Goal: Task Accomplishment & Management: Complete application form

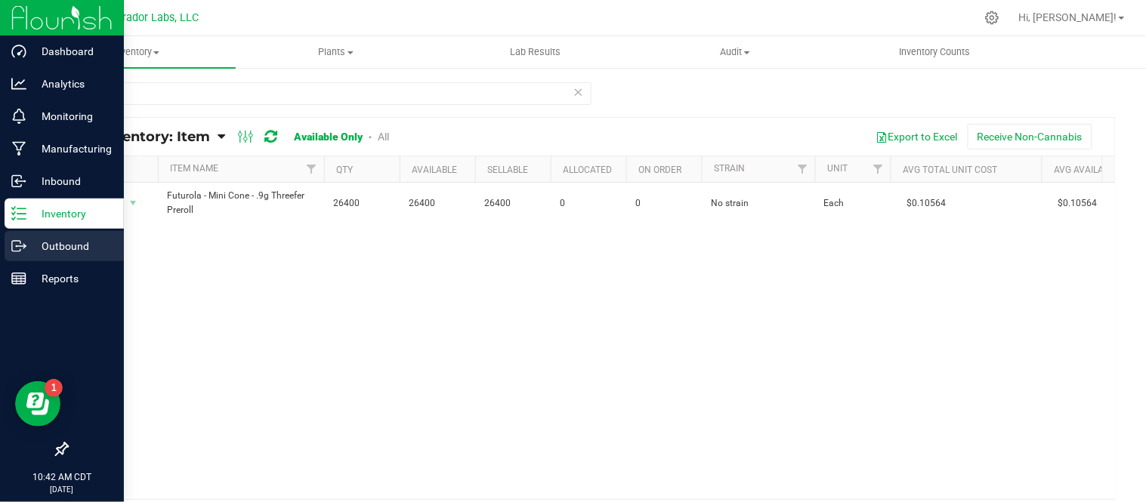
click at [41, 239] on p "Outbound" at bounding box center [71, 246] width 91 height 18
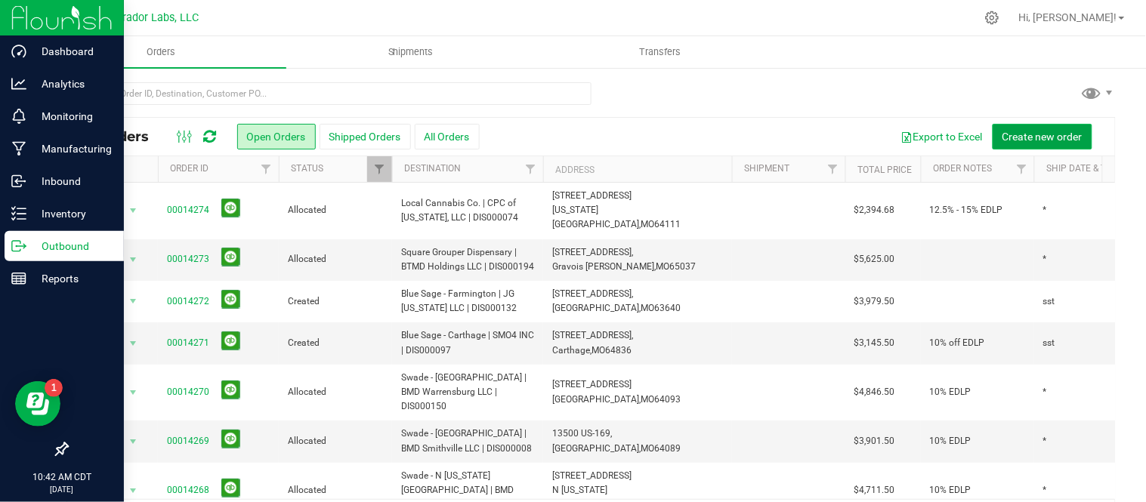
click at [1051, 136] on span "Create new order" at bounding box center [1042, 137] width 80 height 12
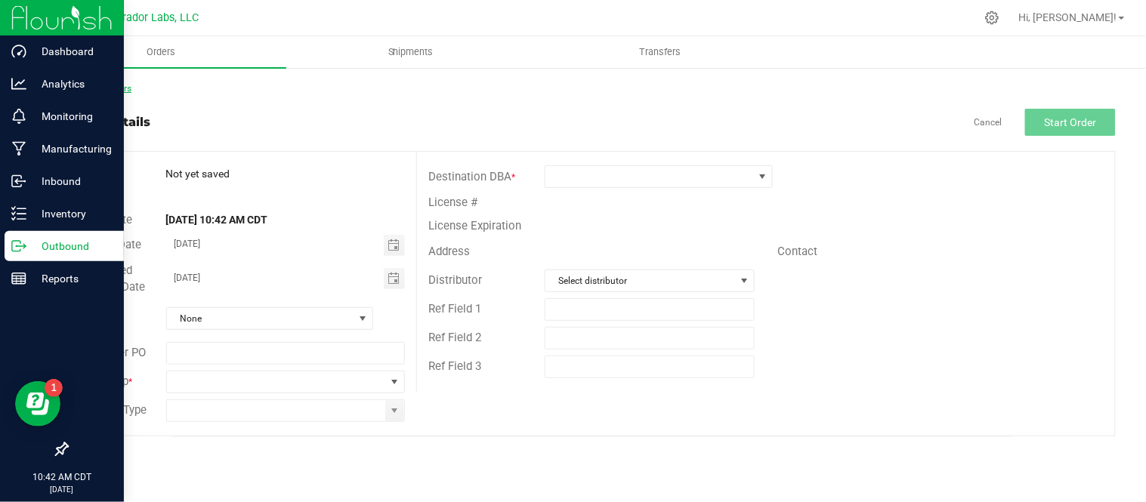
click at [114, 88] on link "Back to Orders" at bounding box center [98, 88] width 65 height 11
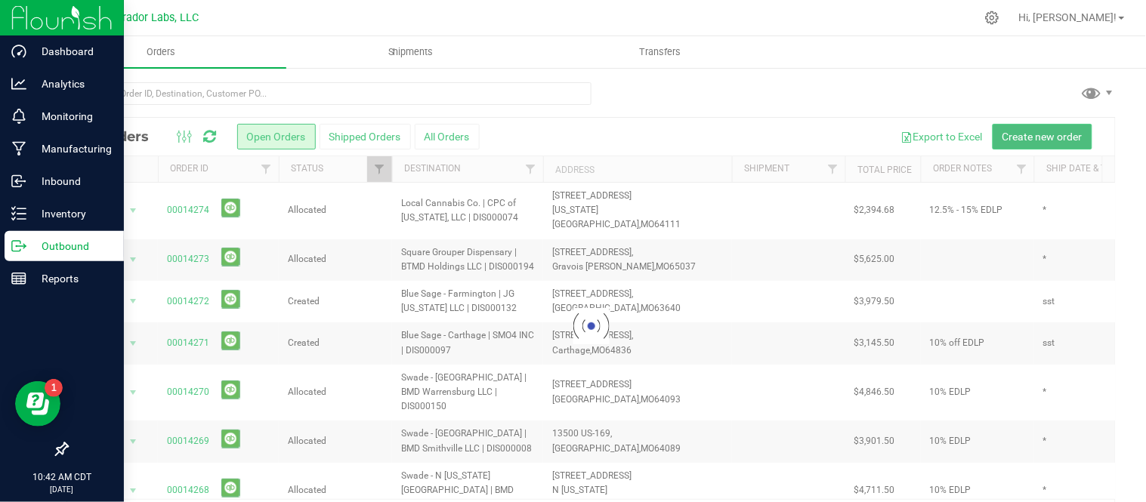
click at [1060, 138] on span "Create new order" at bounding box center [1042, 137] width 80 height 12
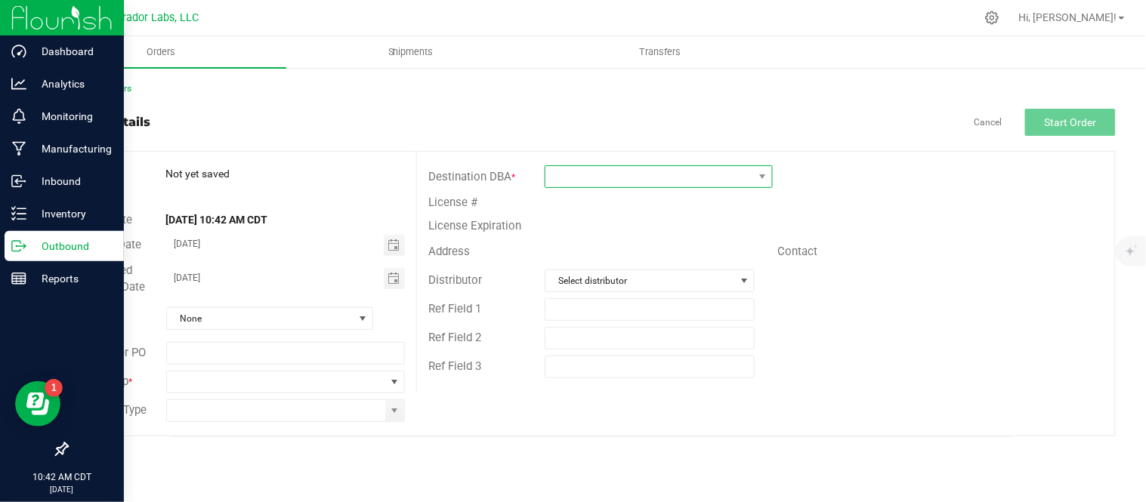
click at [595, 182] on span at bounding box center [649, 176] width 208 height 21
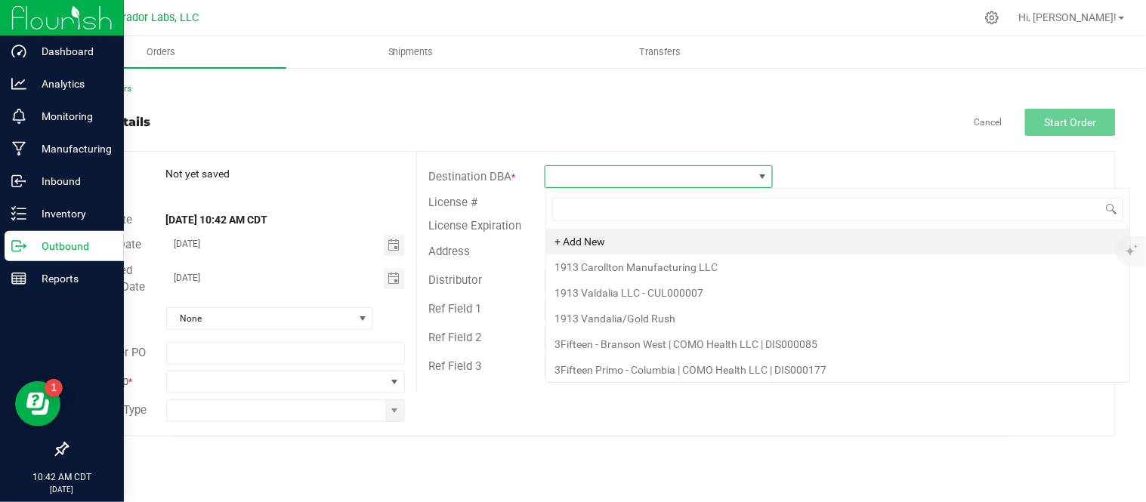
scroll to position [23, 227]
type input "non"
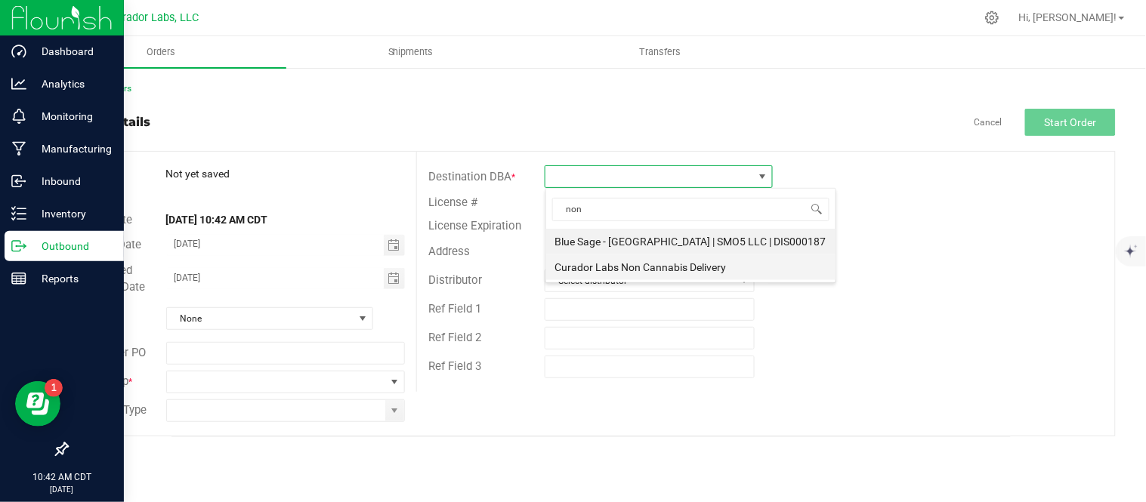
click at [674, 273] on li "Curador Labs Non Cannabis Delivery" at bounding box center [690, 268] width 289 height 26
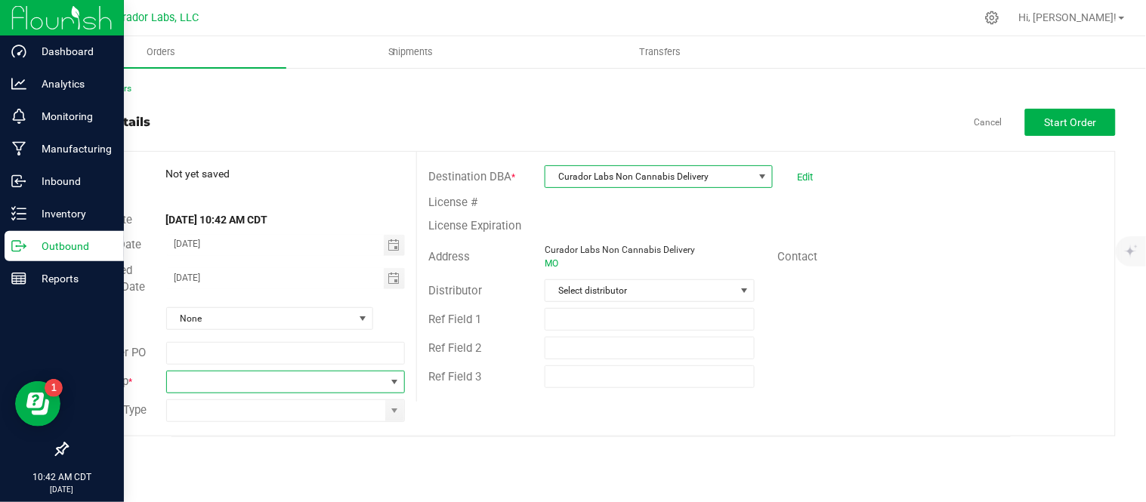
click at [397, 383] on span at bounding box center [395, 382] width 12 height 12
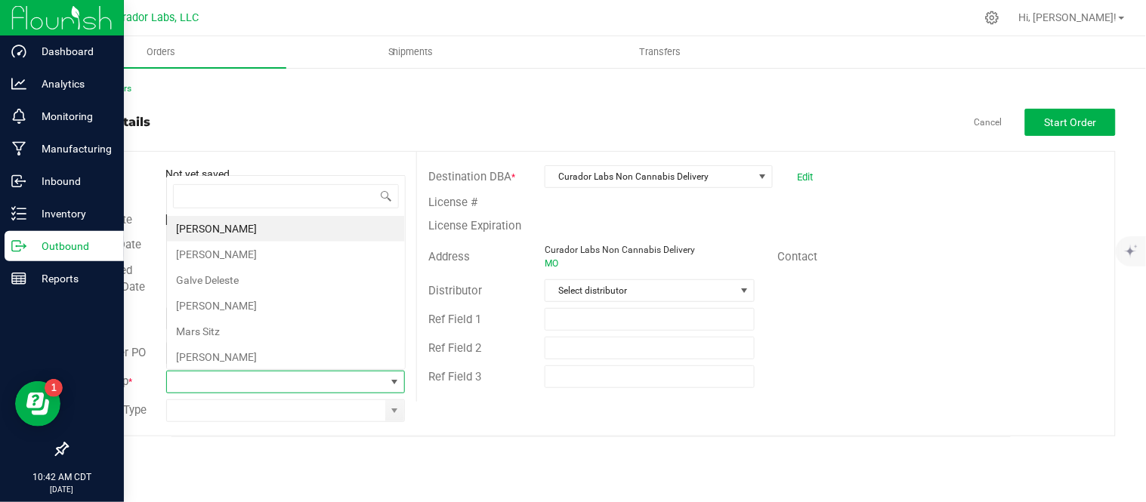
scroll to position [23, 236]
click at [252, 354] on li "Dustin Smith" at bounding box center [286, 357] width 238 height 26
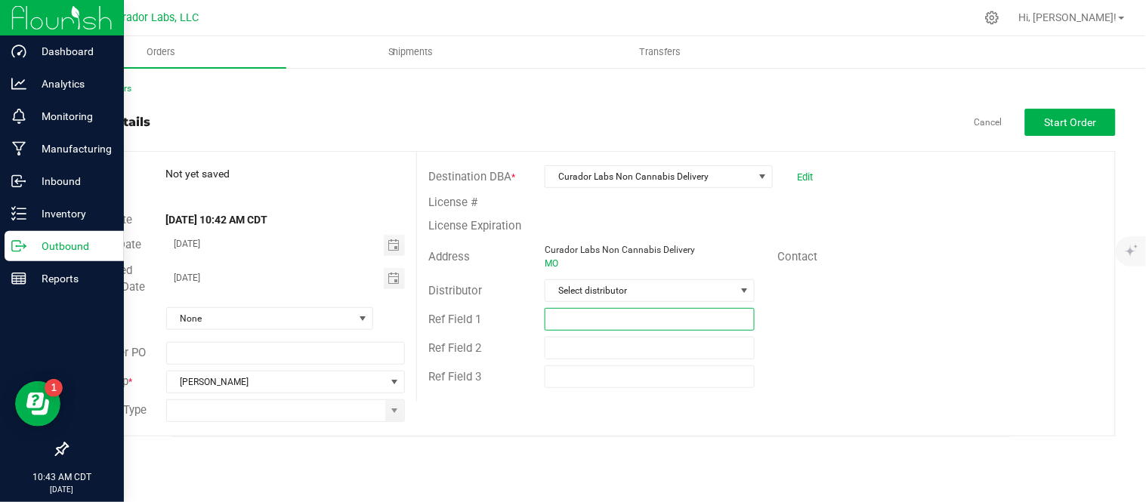
click at [619, 315] on input "text" at bounding box center [650, 319] width 210 height 23
paste input "Alexis Clark"
type input "Alexis Clark"
click at [1067, 125] on span "Start Order" at bounding box center [1071, 122] width 52 height 12
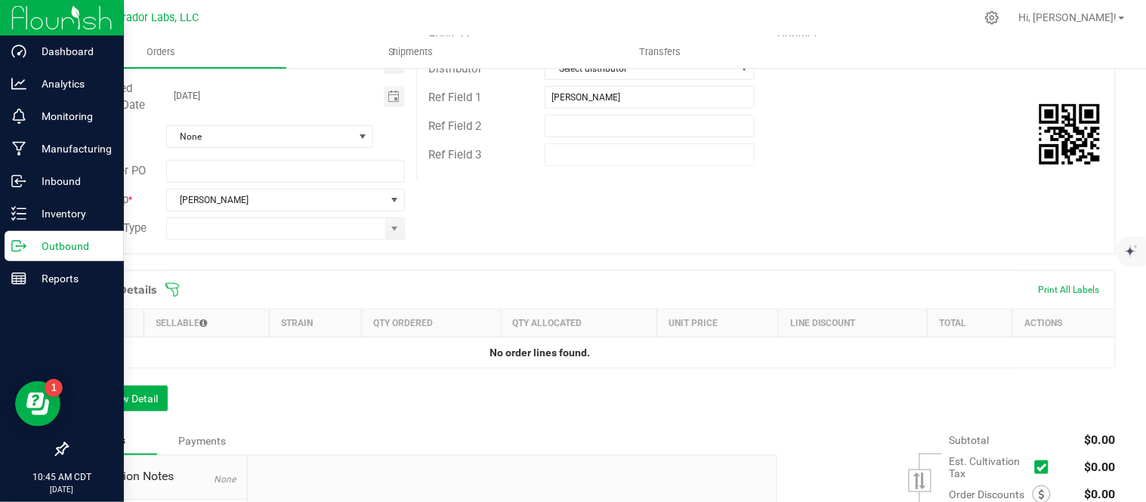
scroll to position [252, 0]
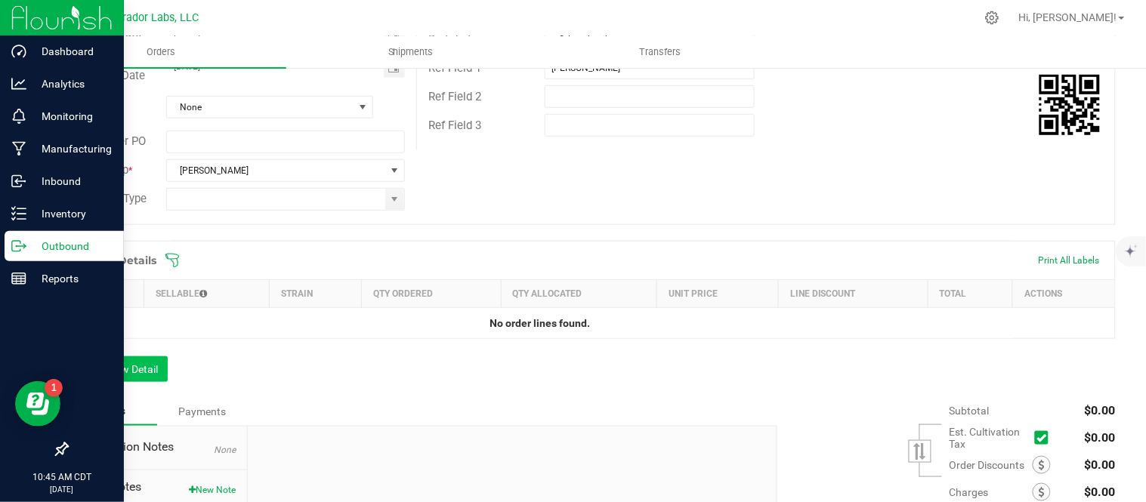
click at [104, 383] on div "Order Details Print All Labels Item Sellable Strain Qty Ordered Qty Allocated U…" at bounding box center [590, 319] width 1049 height 156
click at [106, 381] on button "Add New Detail" at bounding box center [116, 370] width 101 height 26
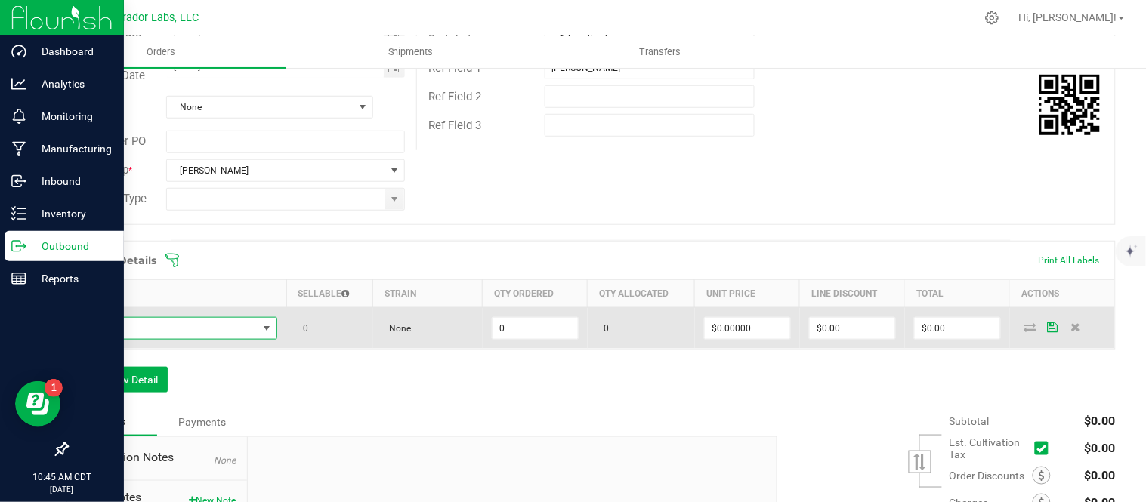
click at [174, 331] on span "NO DATA FOUND" at bounding box center [168, 328] width 181 height 21
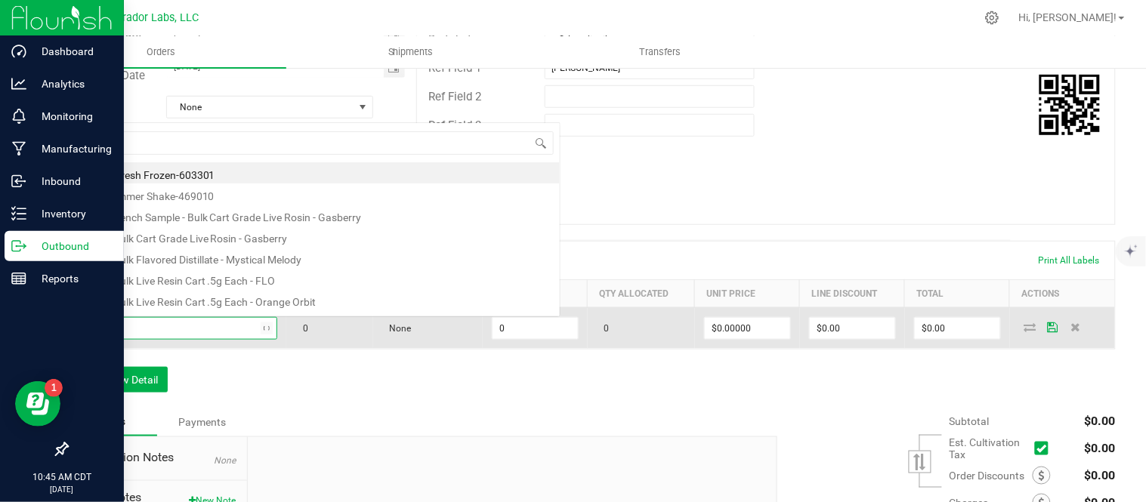
scroll to position [23, 194]
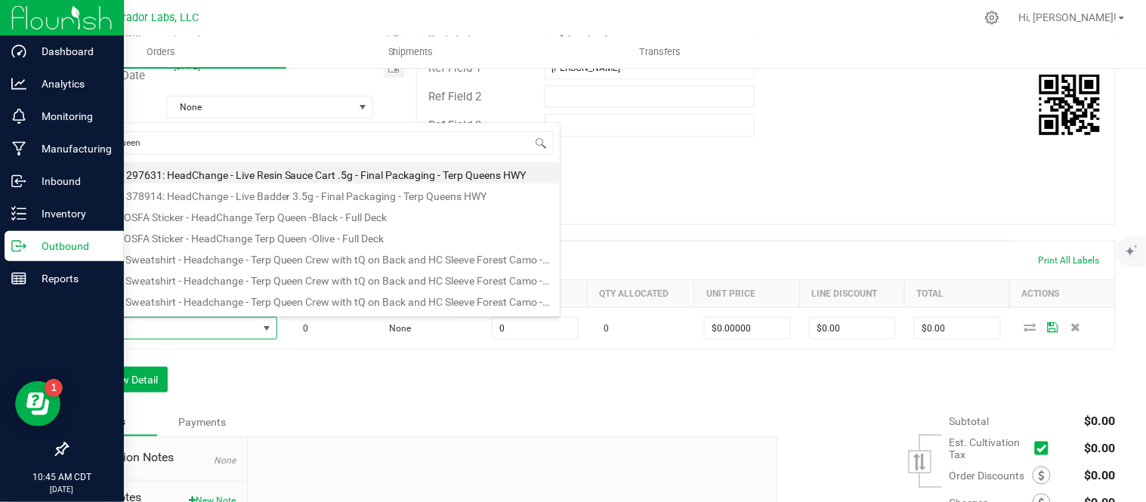
type input "terp queen"
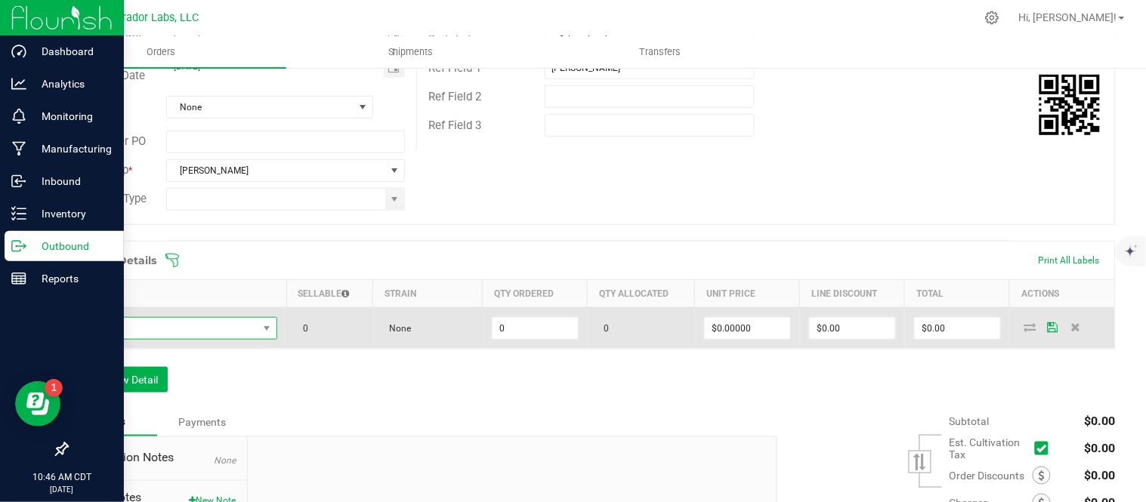
click at [205, 320] on span "NO DATA FOUND" at bounding box center [168, 328] width 181 height 21
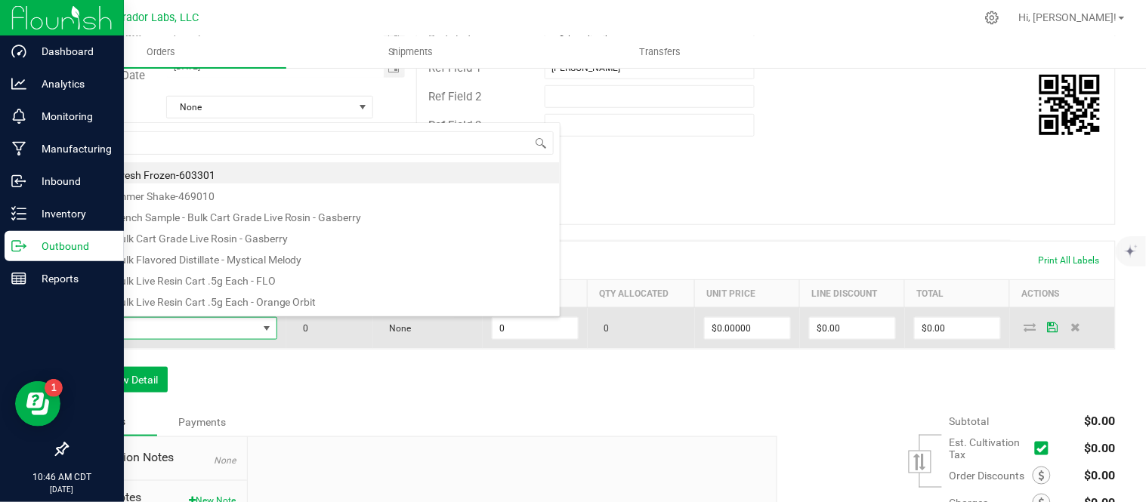
type input "MERCH Sweatshirt - Headchange - Terp Queen Crew with tQ on Back Pink - XL"
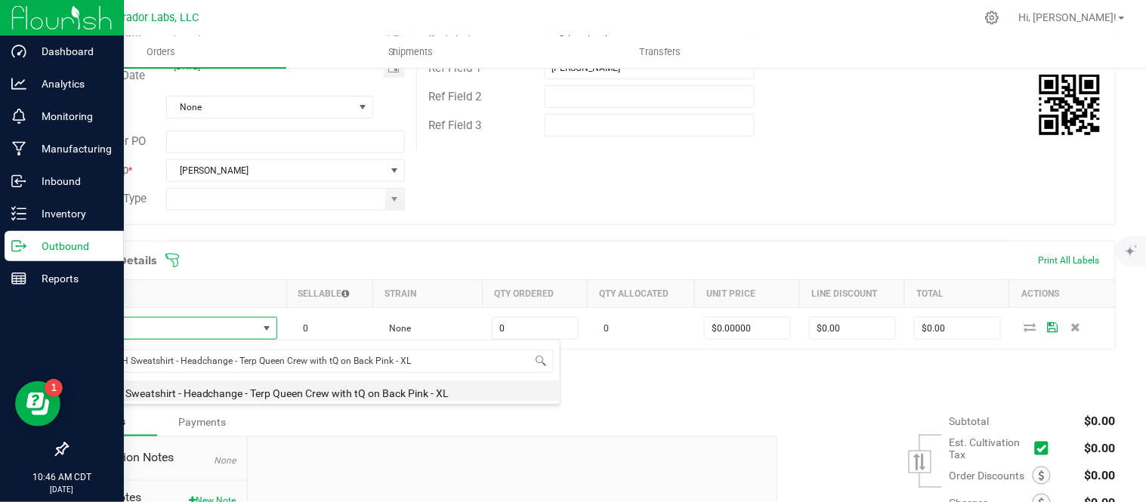
click at [357, 397] on li "MERCH Sweatshirt - Headchange - Terp Queen Crew with tQ on Back Pink - XL" at bounding box center [319, 391] width 482 height 21
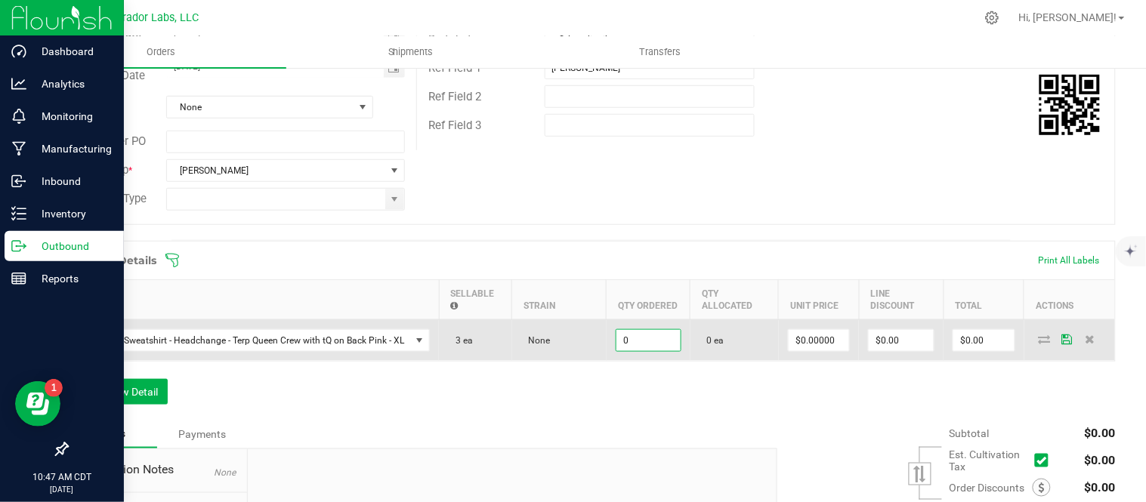
click at [633, 344] on input "0" at bounding box center [648, 340] width 64 height 21
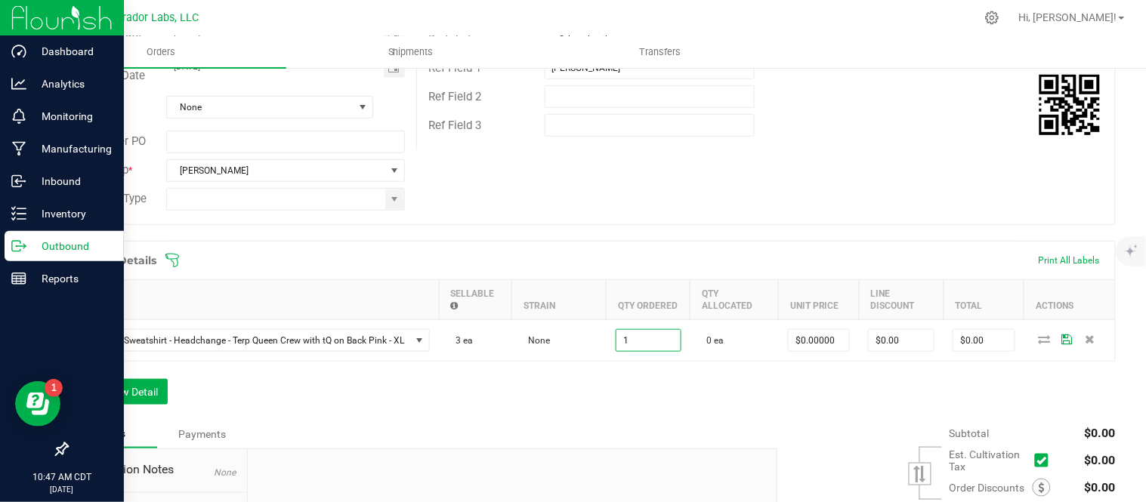
type input "1 ea"
click at [644, 374] on div "Order Details Print All Labels Item Sellable Strain Qty Ordered Qty Allocated U…" at bounding box center [590, 330] width 1049 height 179
click at [129, 390] on button "Add New Detail" at bounding box center [116, 392] width 101 height 26
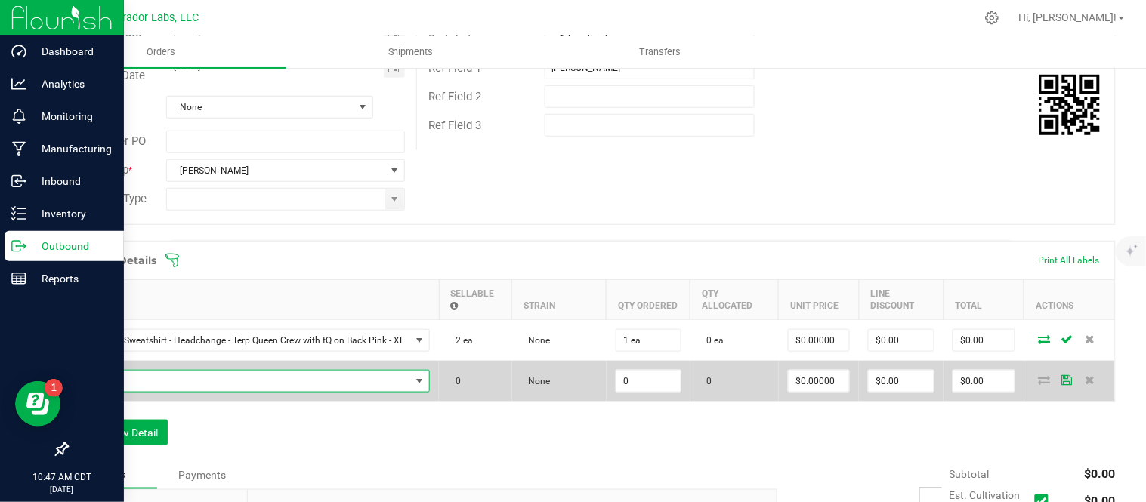
click at [181, 385] on span "NO DATA FOUND" at bounding box center [244, 381] width 333 height 21
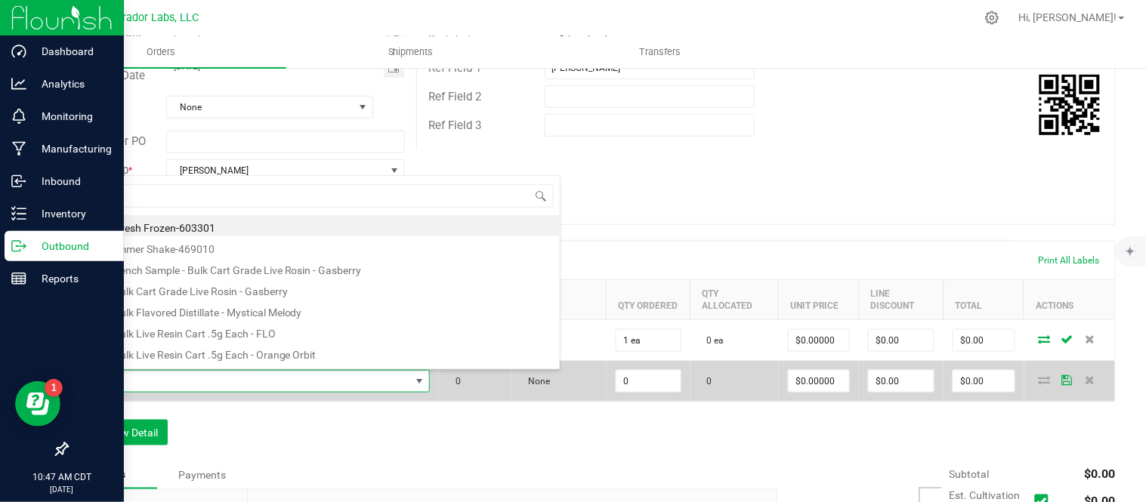
scroll to position [23, 352]
type input "p"
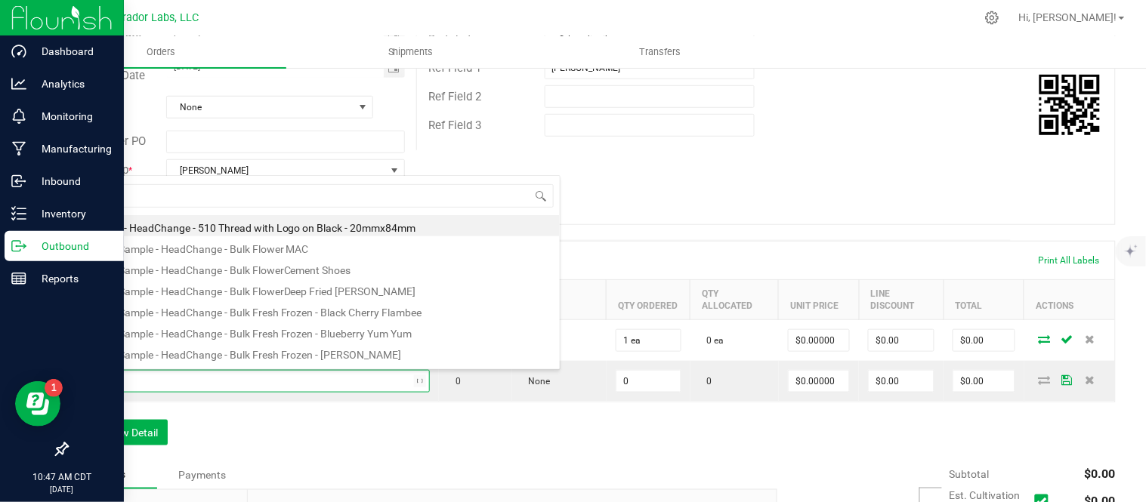
type input "h"
type input "pin - headch"
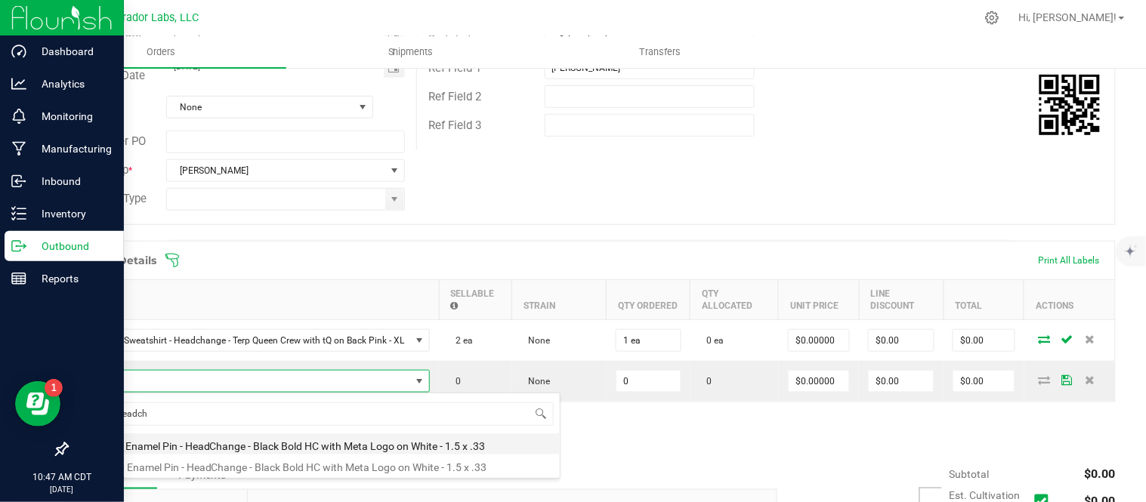
click at [365, 450] on li "MERCH Enamel Pin - HeadChange - Black Bold HC with Meta Logo on White - 1.5 x .…" at bounding box center [319, 444] width 482 height 21
type input "0 ea"
type input "$5.00000"
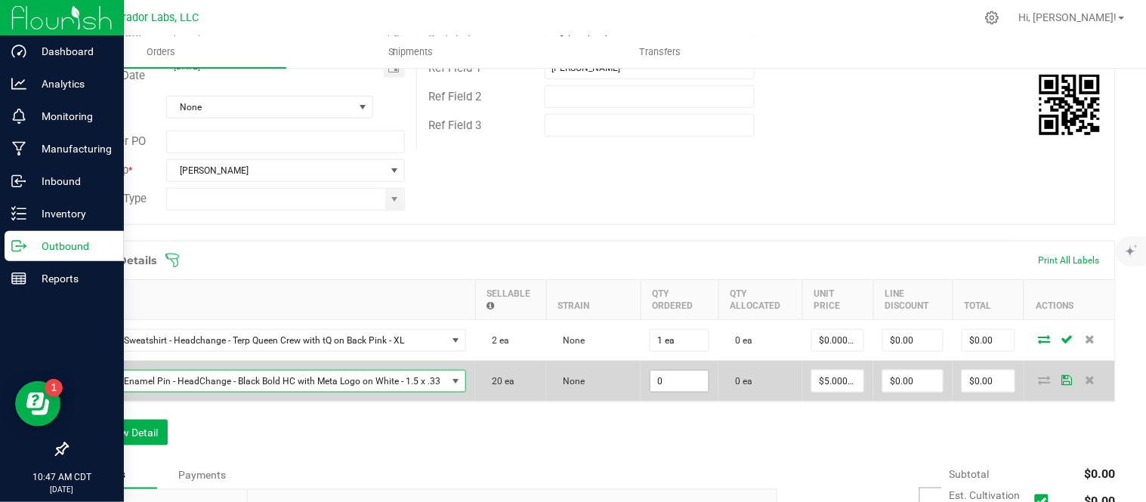
click at [671, 378] on input "0" at bounding box center [679, 381] width 58 height 21
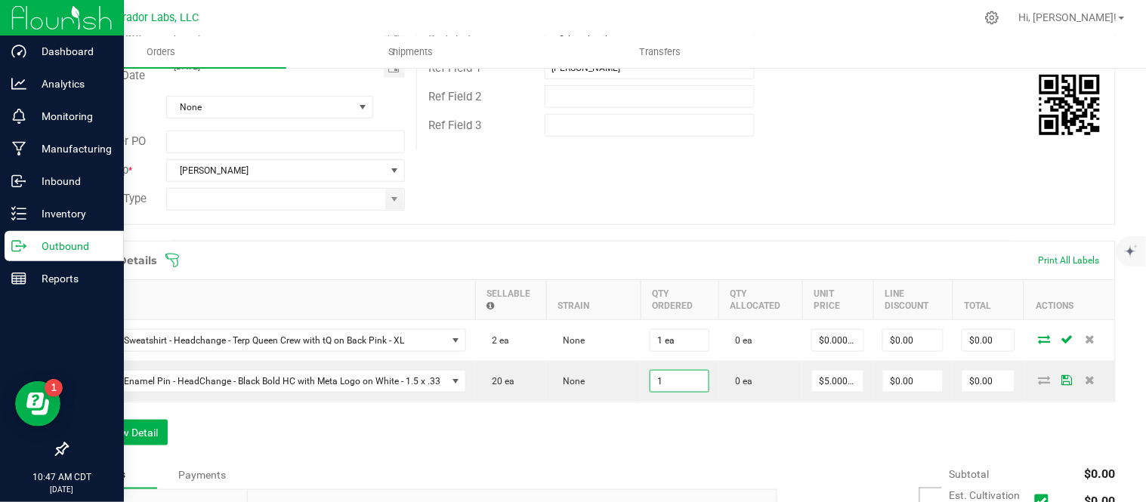
type input "1 ea"
type input "$5.00"
click at [667, 418] on div "Order Details Print All Labels Item Sellable Strain Qty Ordered Qty Allocated U…" at bounding box center [590, 351] width 1049 height 220
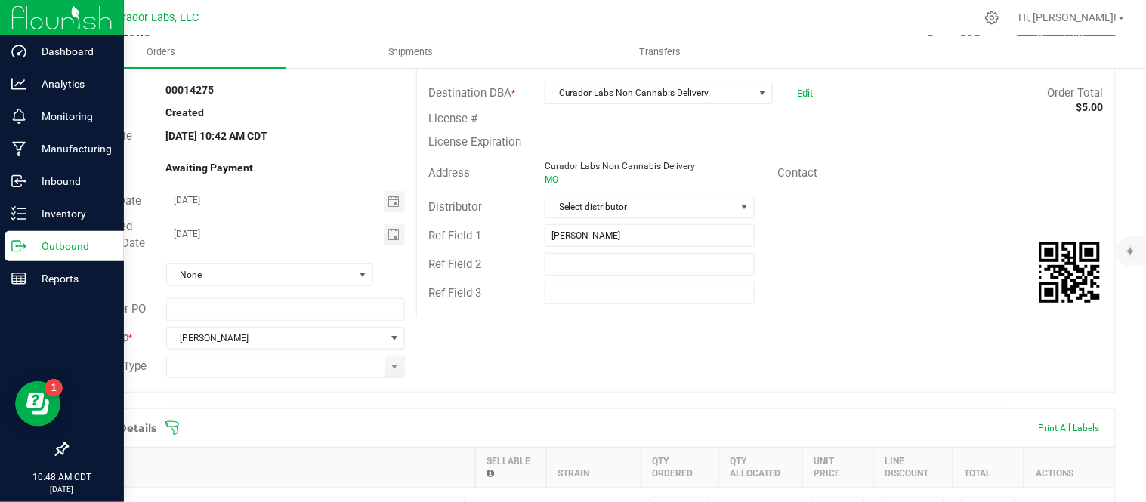
scroll to position [457, 0]
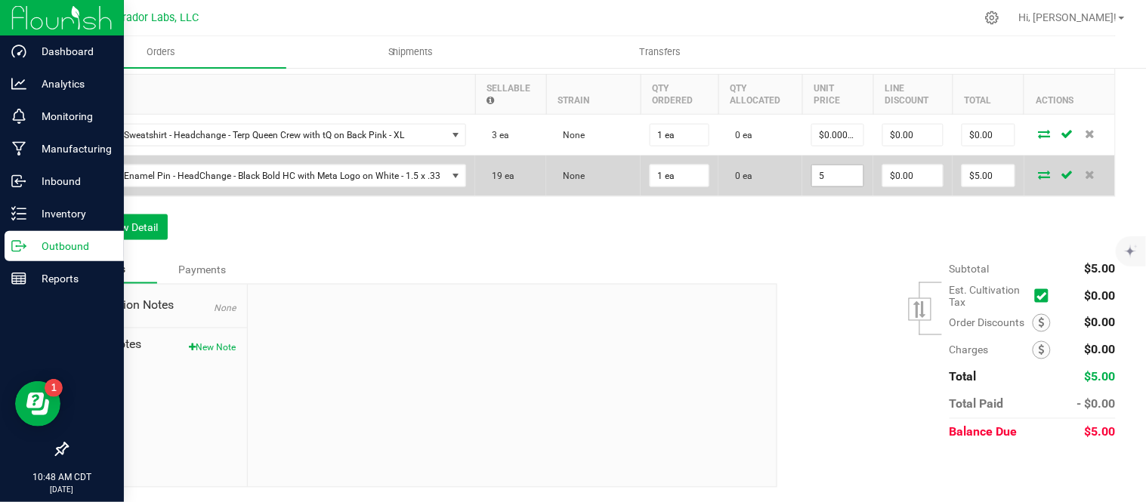
click at [835, 178] on input "5" at bounding box center [837, 175] width 51 height 21
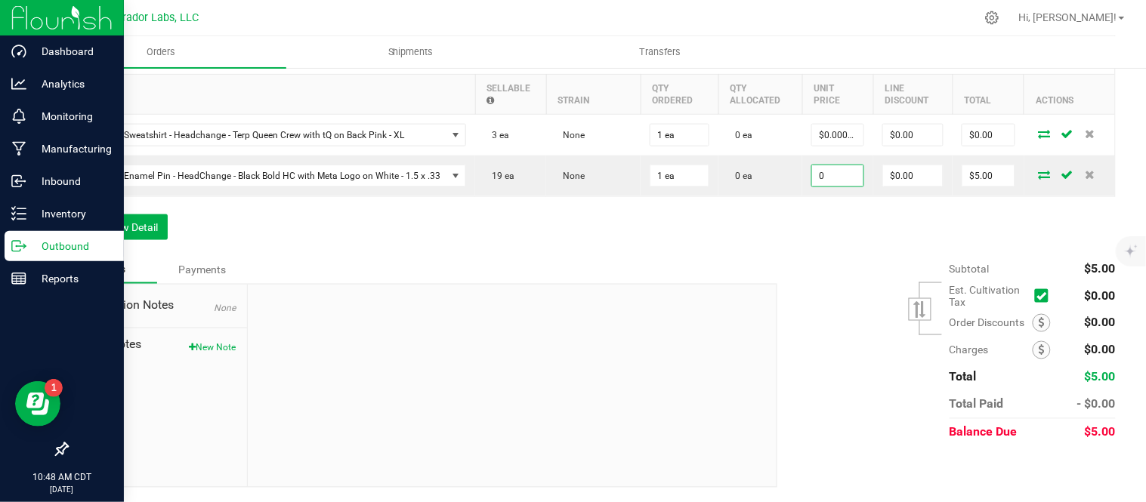
type input "$0.00000"
type input "$0.00"
click at [843, 238] on div "Order Details Print All Labels Item Sellable Strain Qty Ordered Qty Allocated U…" at bounding box center [590, 146] width 1049 height 220
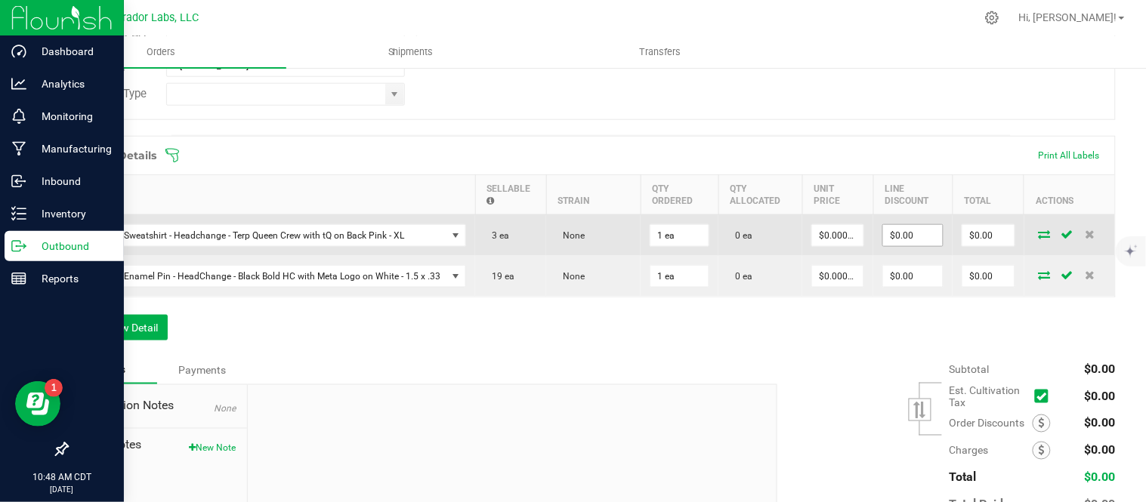
scroll to position [373, 0]
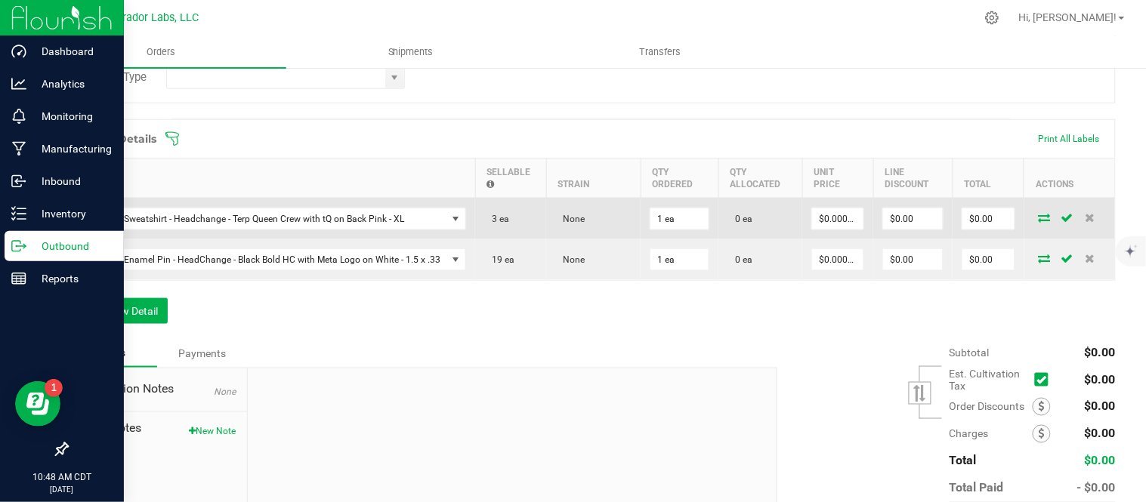
click at [1039, 217] on icon at bounding box center [1045, 217] width 12 height 9
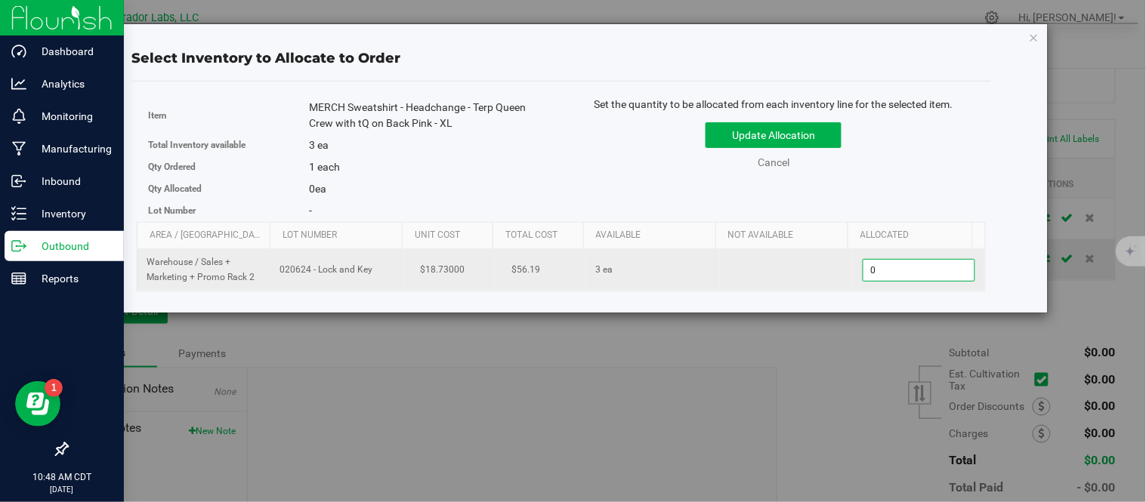
click at [895, 270] on span "0 0" at bounding box center [919, 270] width 113 height 23
type input "1"
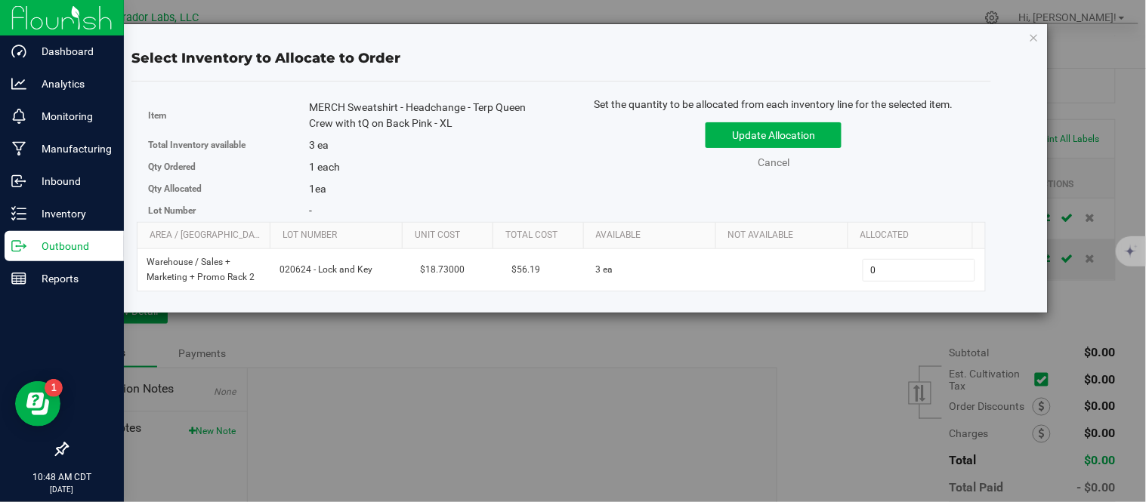
type input "1"
click at [915, 209] on div "Item MERCH Sweatshirt - Headchange - Terp Queen Crew with tQ on Back Pink - XL …" at bounding box center [561, 159] width 849 height 125
click at [805, 142] on button "Update Allocation" at bounding box center [774, 135] width 136 height 26
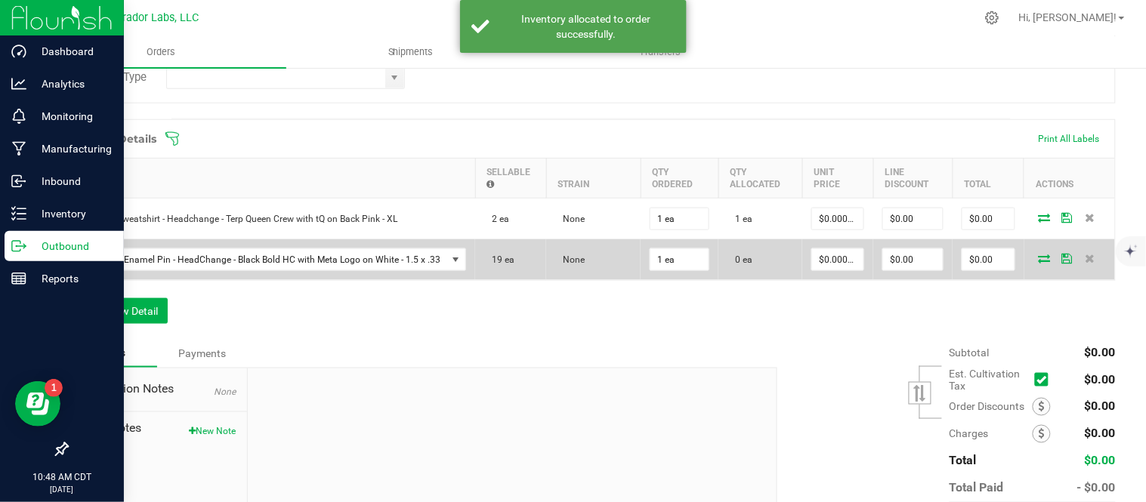
click at [1039, 261] on icon at bounding box center [1045, 258] width 12 height 9
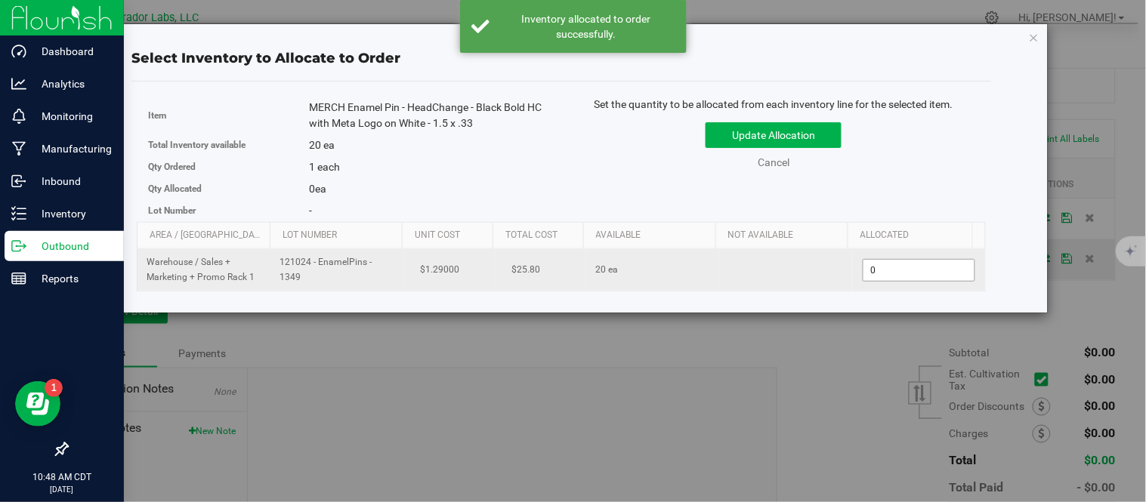
click at [903, 276] on span "0 0" at bounding box center [919, 270] width 113 height 23
type input "1"
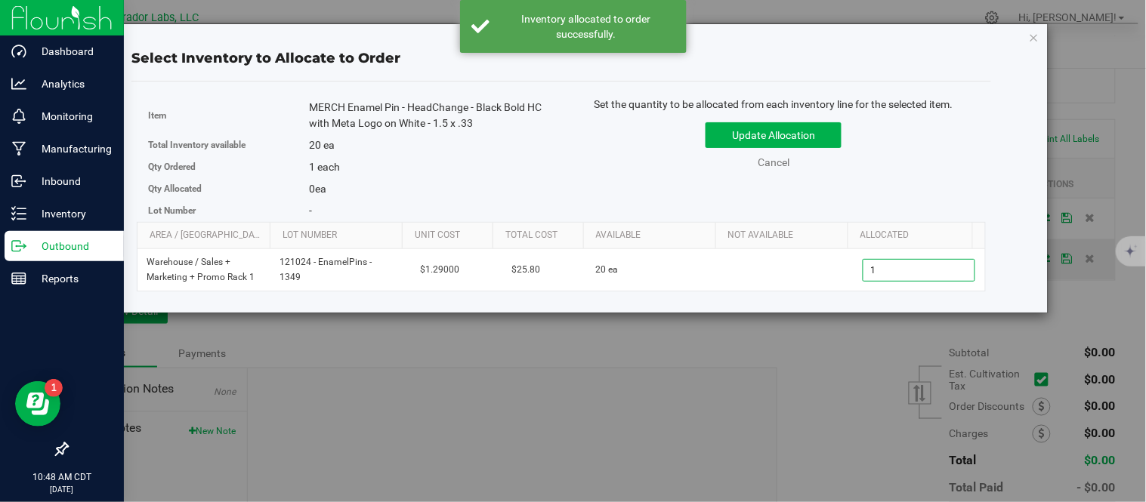
type input "1"
click at [923, 168] on div "Update Allocation Cancel" at bounding box center [774, 143] width 402 height 55
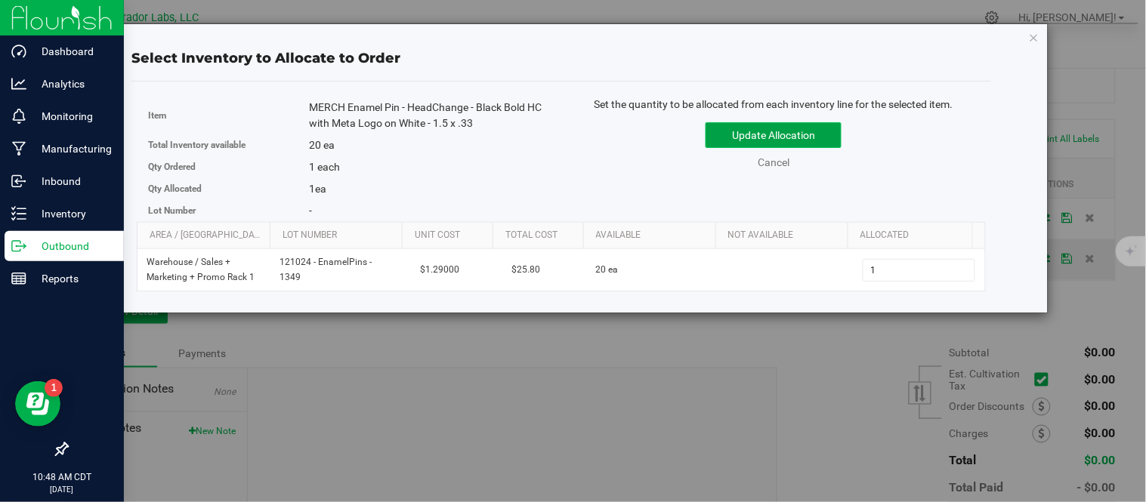
click at [805, 139] on button "Update Allocation" at bounding box center [774, 135] width 136 height 26
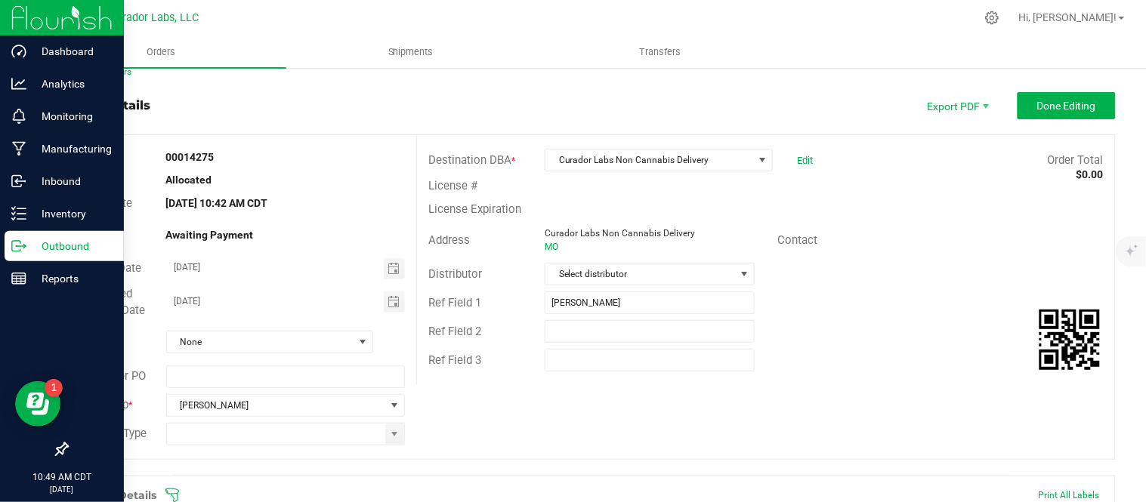
scroll to position [0, 0]
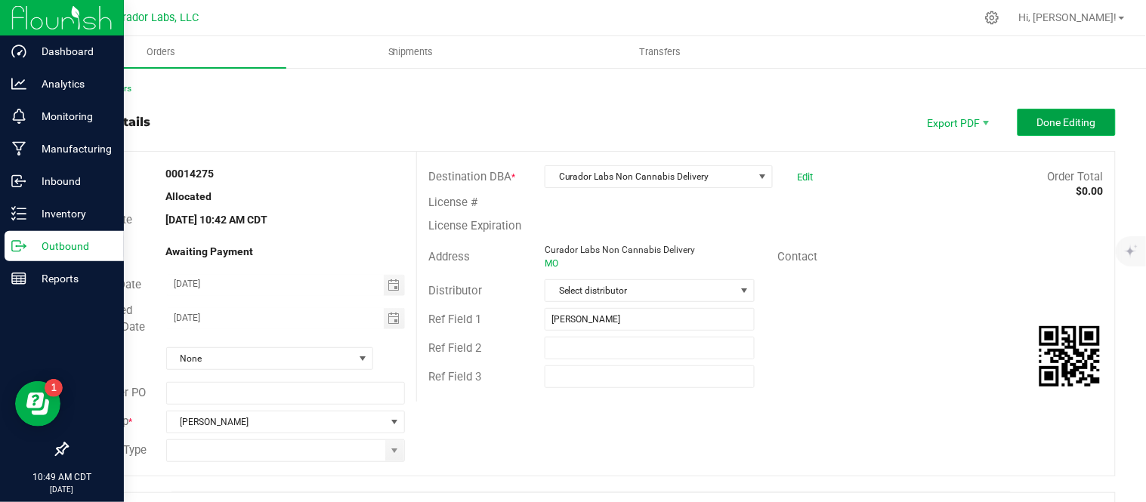
click at [1052, 125] on span "Done Editing" at bounding box center [1066, 122] width 59 height 12
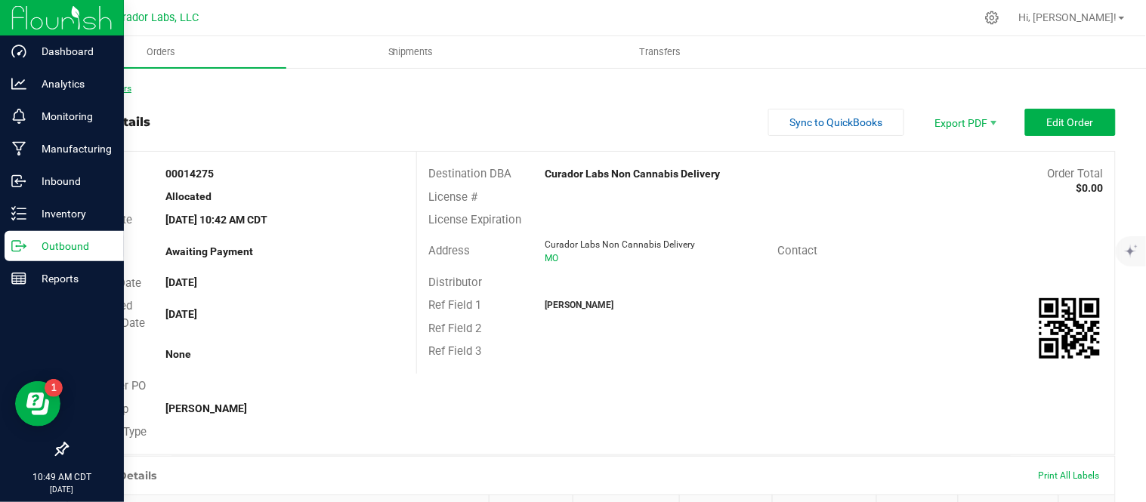
click at [124, 91] on link "Back to Orders" at bounding box center [98, 88] width 65 height 11
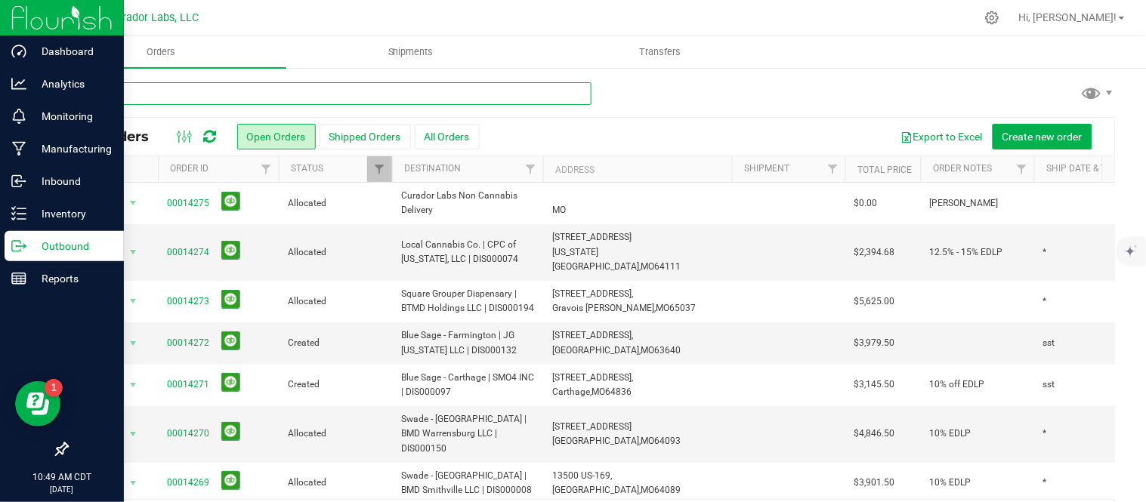
click at [341, 98] on input "text" at bounding box center [328, 93] width 525 height 23
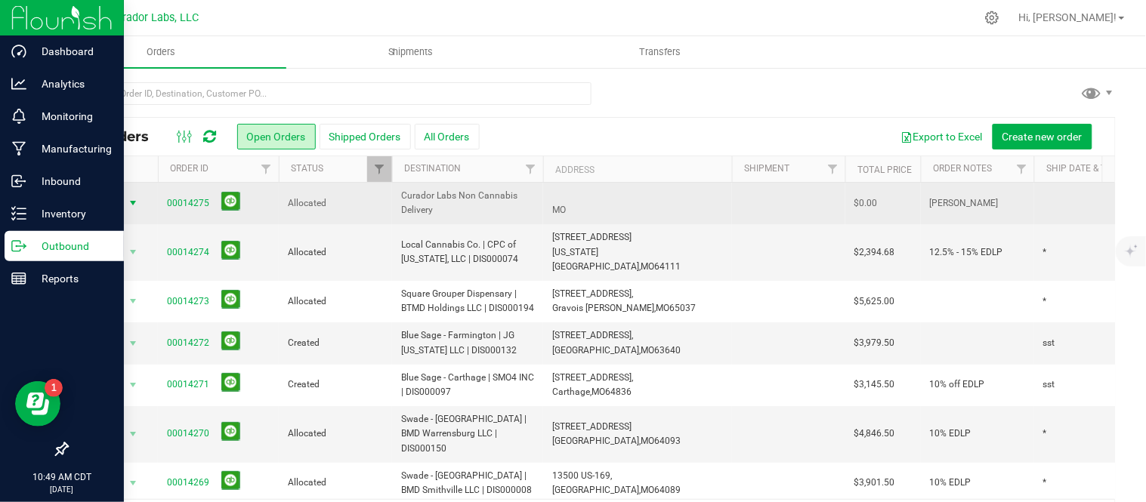
click at [137, 202] on span "select" at bounding box center [133, 203] width 12 height 12
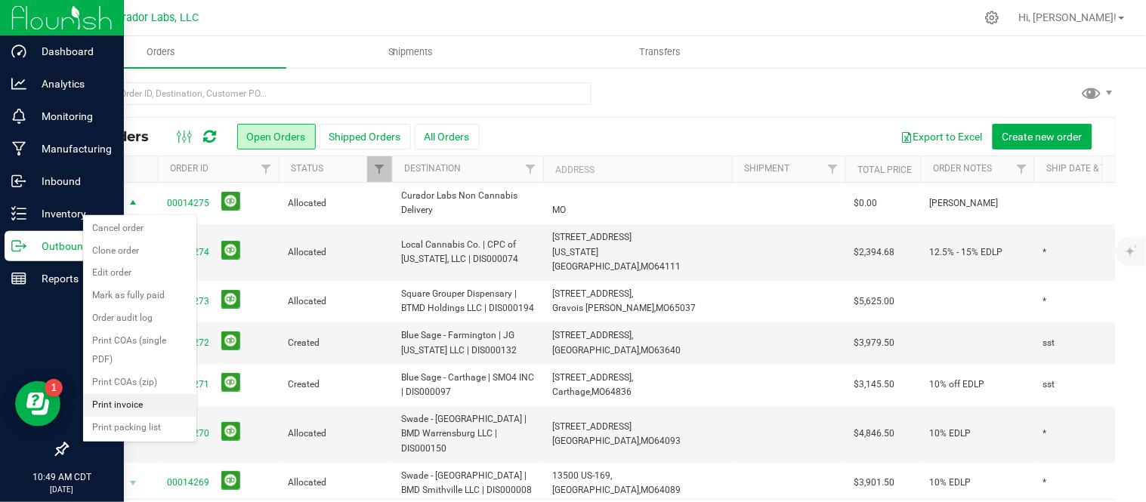
click at [162, 409] on li "Print invoice" at bounding box center [139, 405] width 113 height 23
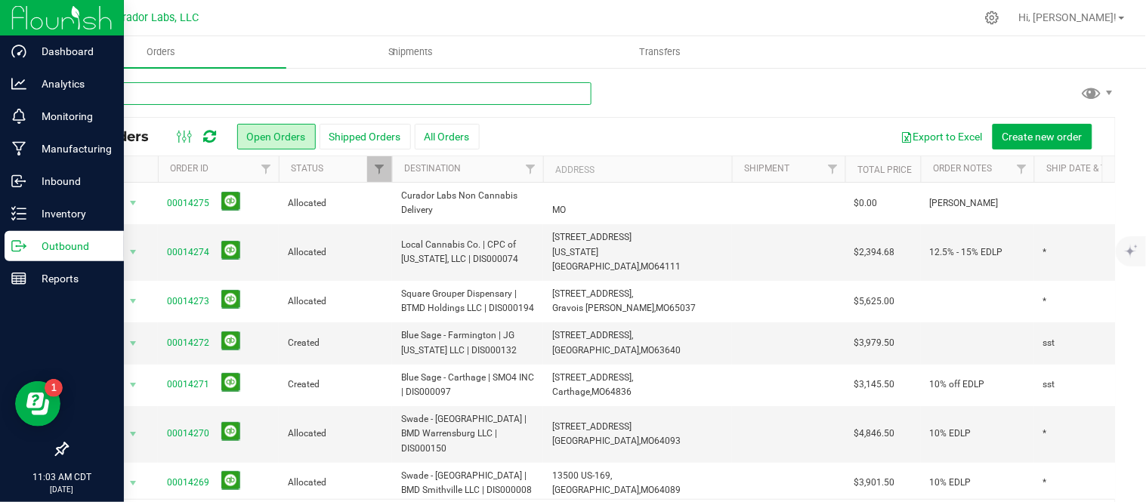
click at [441, 88] on input "text" at bounding box center [328, 93] width 525 height 23
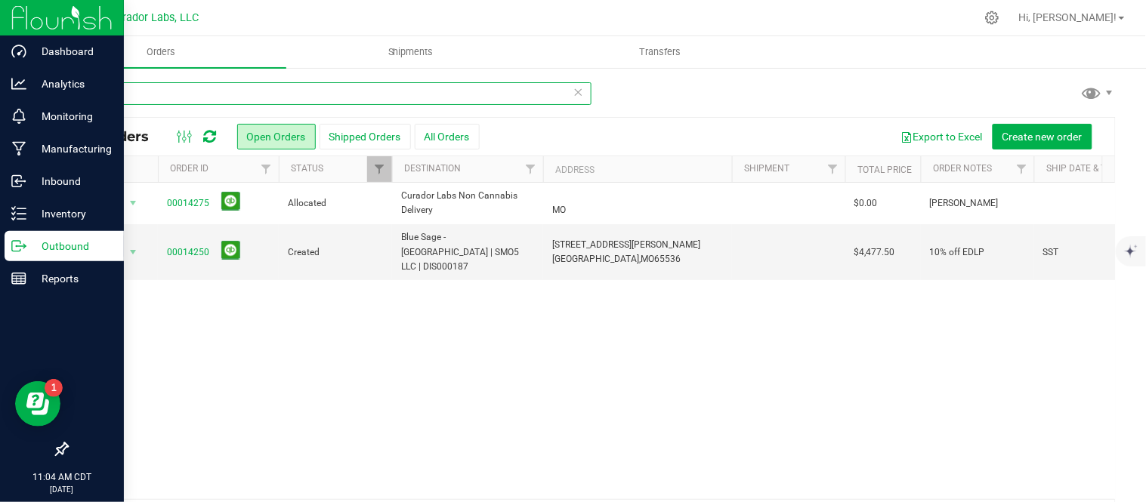
type input "non"
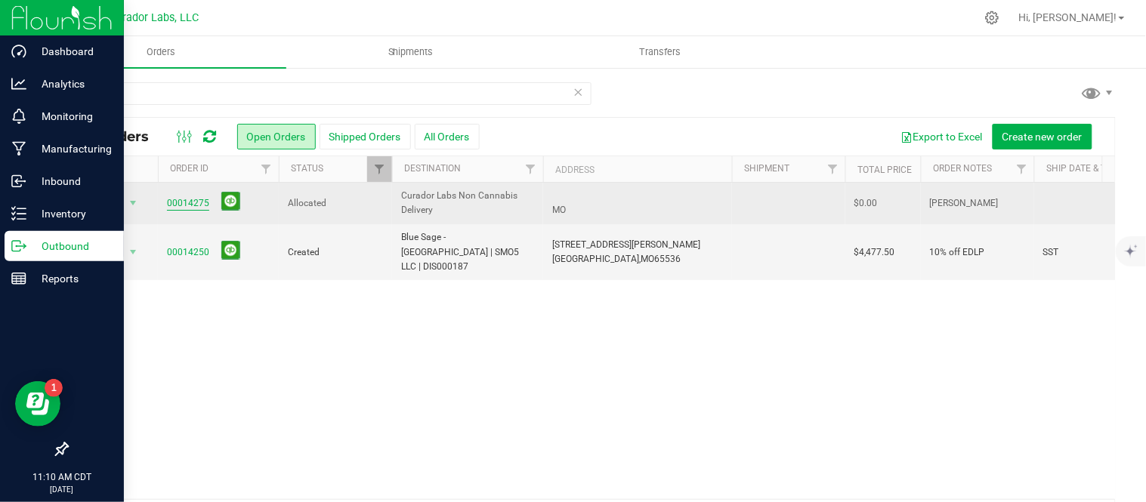
click at [182, 207] on link "00014275" at bounding box center [188, 203] width 42 height 14
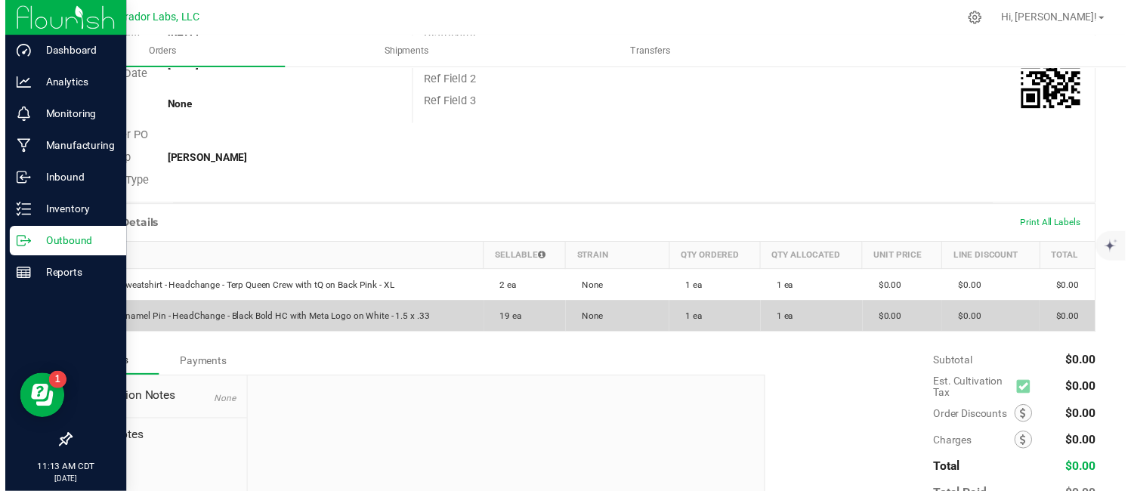
scroll to position [252, 0]
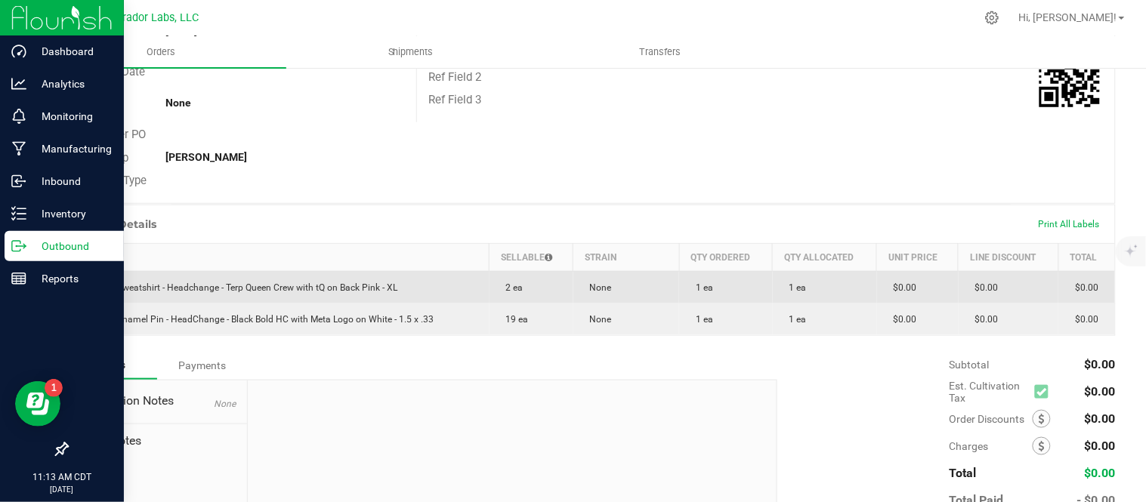
drag, startPoint x: 82, startPoint y: 287, endPoint x: 429, endPoint y: 290, distance: 347.5
click at [429, 290] on td "MERCH Sweatshirt - Headchange - Terp Queen Crew with tQ on Back Pink - XL" at bounding box center [279, 287] width 422 height 32
copy span "MERCH Sweatshirt - Headchange - Terp Queen Crew with tQ on Back Pink - XL"
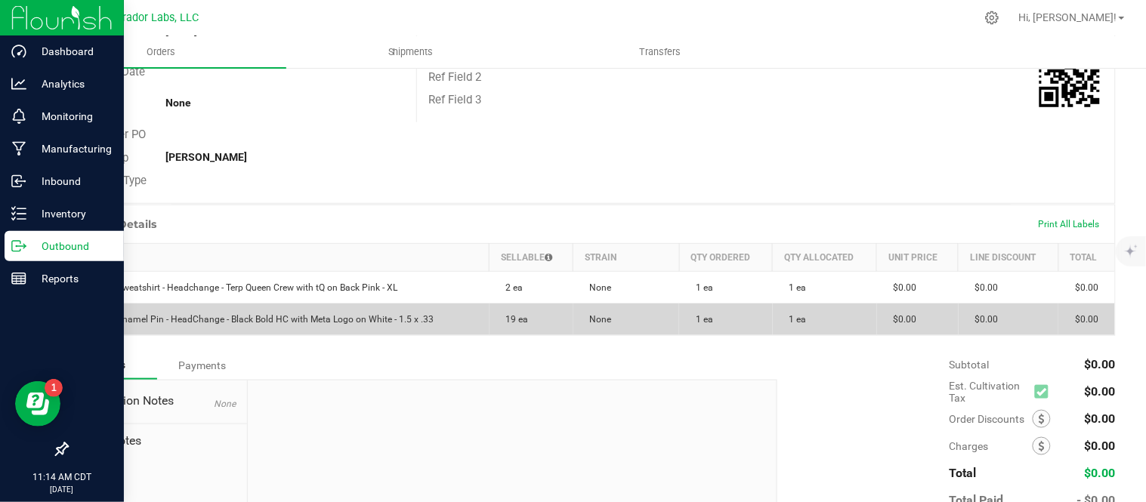
drag, startPoint x: 89, startPoint y: 320, endPoint x: 454, endPoint y: 331, distance: 365.0
click at [454, 331] on td "MERCH Enamel Pin - HeadChange - Black Bold HC with Meta Logo on White - 1.5 x .…" at bounding box center [279, 320] width 422 height 32
copy span "MERCH Enamel Pin - HeadChange - Black Bold HC with Meta Logo on White - 1.5 x .…"
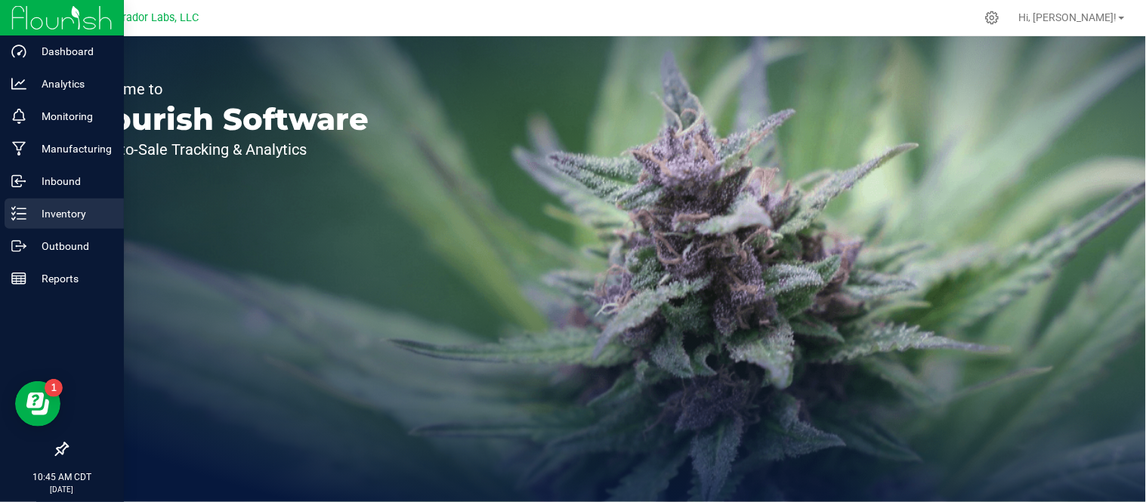
click at [55, 212] on p "Inventory" at bounding box center [71, 214] width 91 height 18
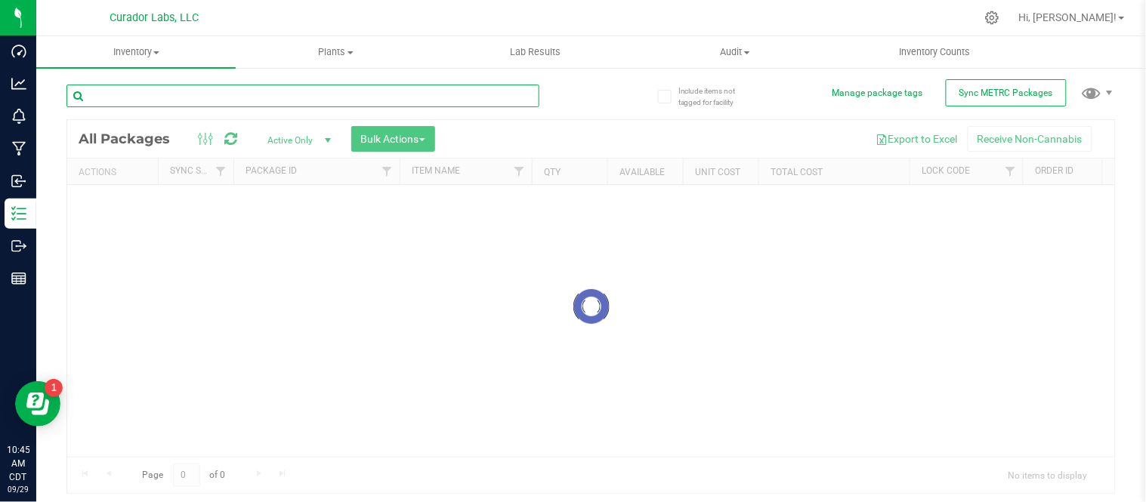
click at [221, 100] on input "text" at bounding box center [302, 96] width 473 height 23
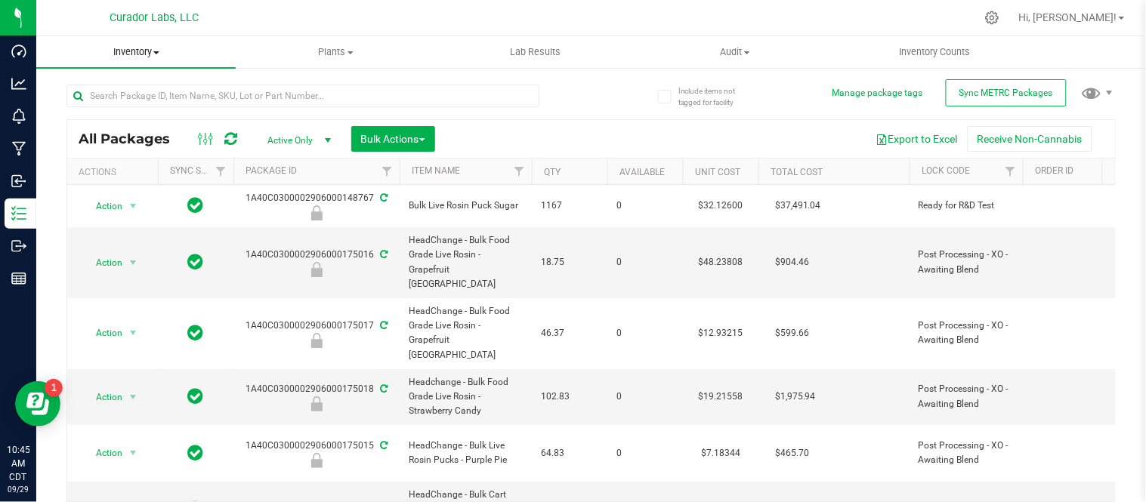
click at [163, 51] on span "Inventory" at bounding box center [135, 52] width 199 height 14
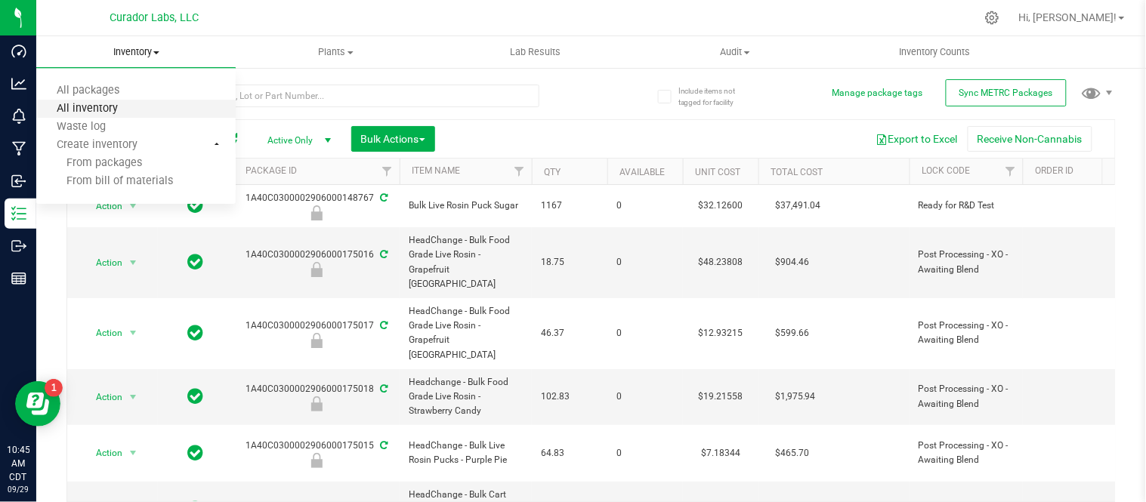
click at [116, 106] on span "All inventory" at bounding box center [87, 109] width 102 height 13
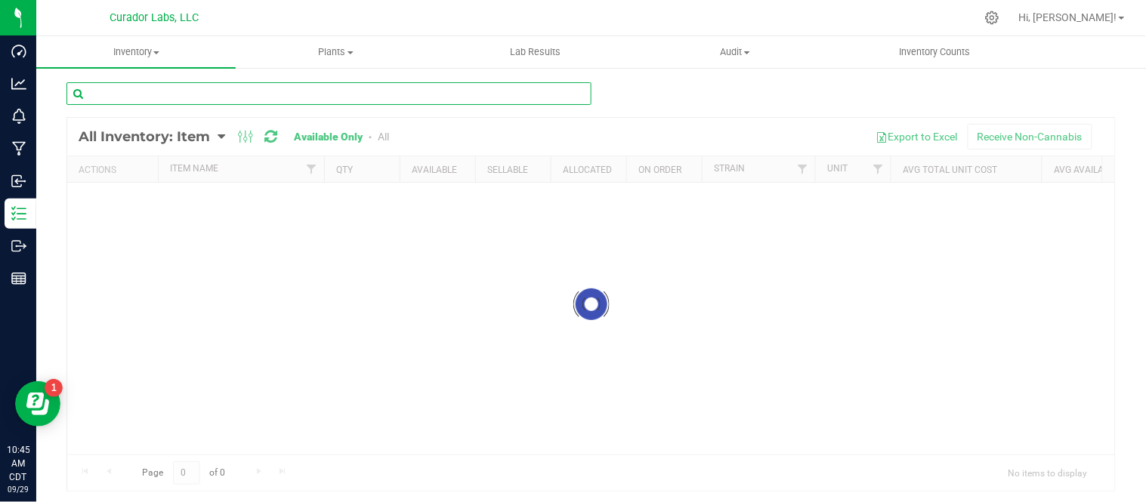
click at [326, 88] on input "text" at bounding box center [328, 93] width 525 height 23
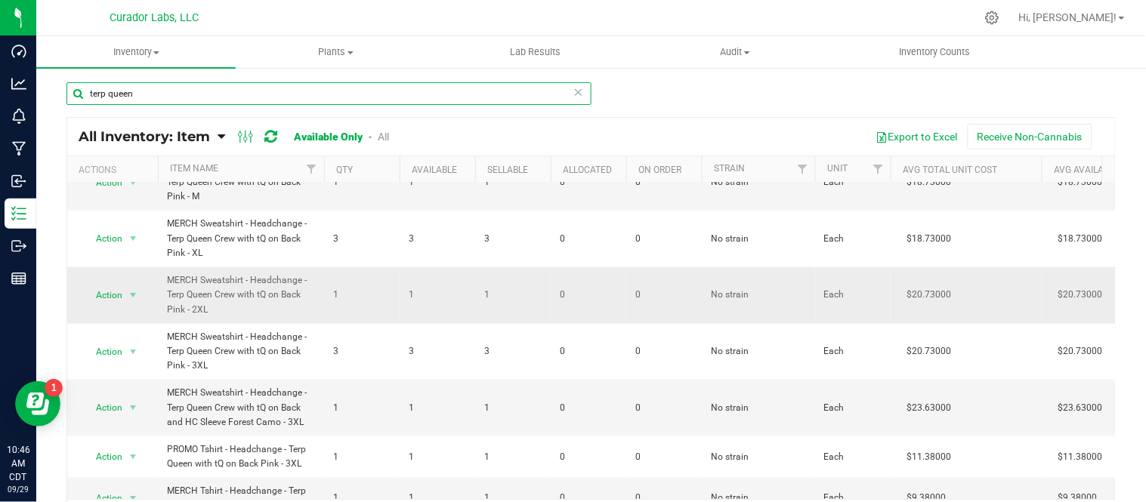
scroll to position [335, 0]
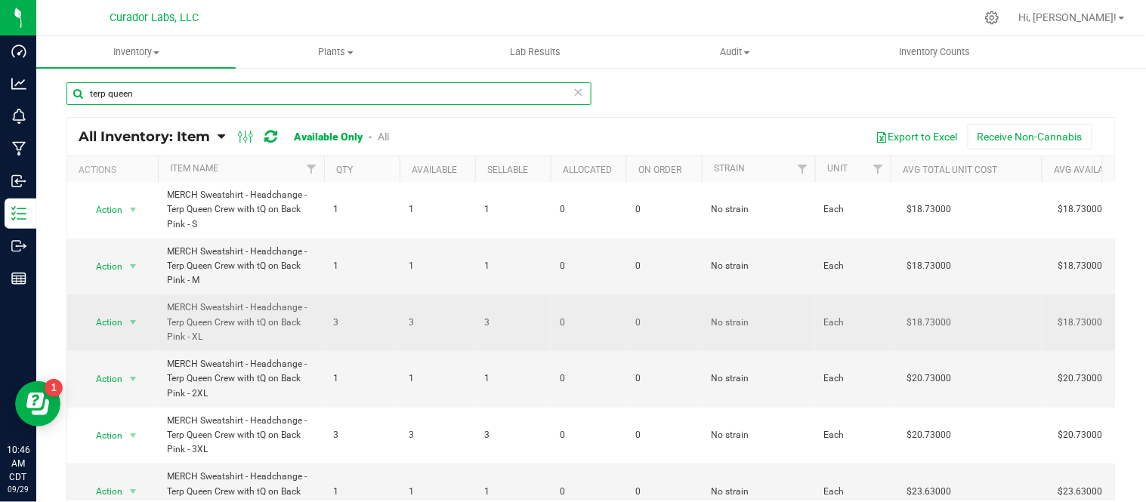
type input "terp queen"
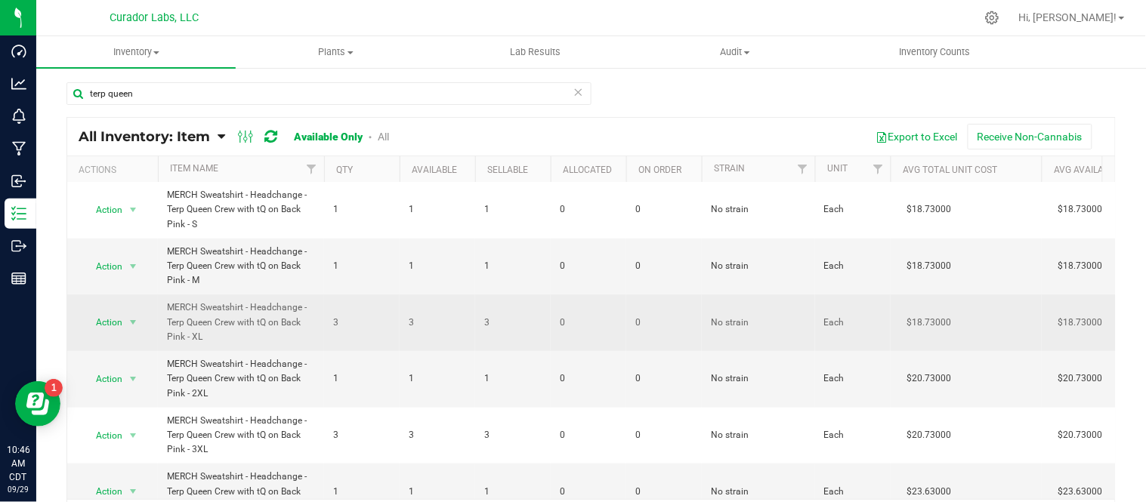
drag, startPoint x: 169, startPoint y: 307, endPoint x: 240, endPoint y: 338, distance: 77.2
click at [240, 338] on span "MERCH Sweatshirt - Headchange - Terp Queen Crew with tQ on Back Pink - XL" at bounding box center [241, 323] width 148 height 44
copy span "MERCH Sweatshirt - Headchange - Terp Queen Crew with tQ on Back Pink - XL"
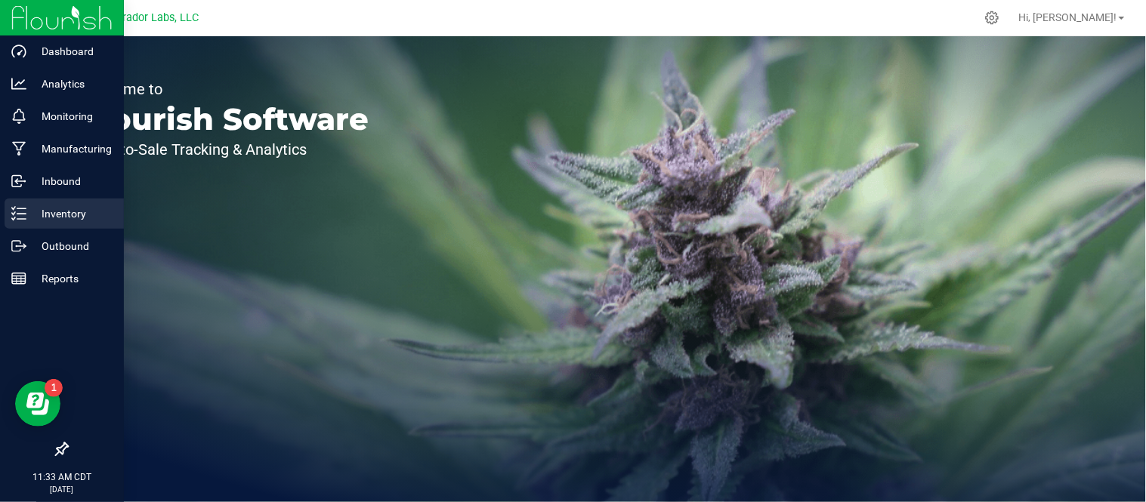
click at [30, 218] on p "Inventory" at bounding box center [71, 214] width 91 height 18
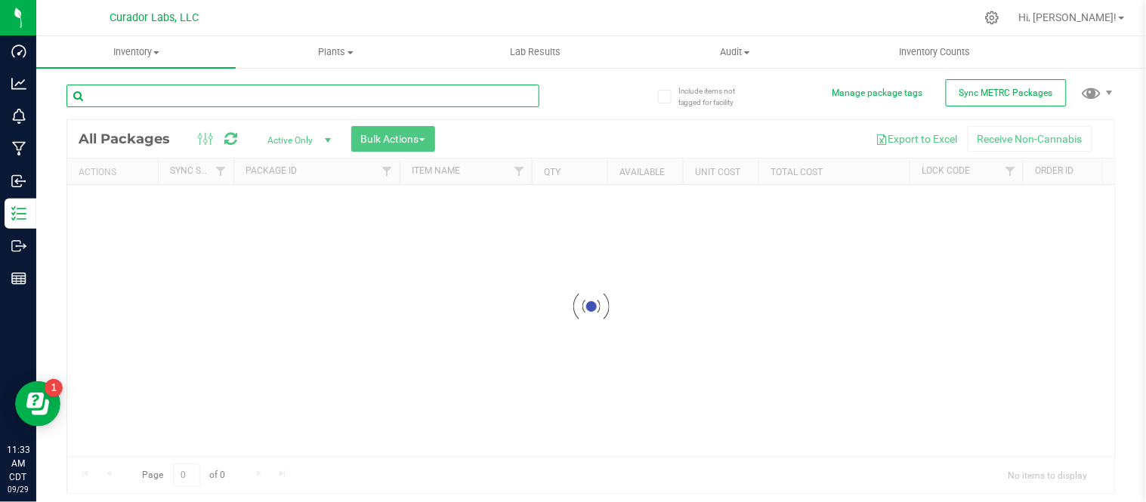
click at [208, 106] on input "text" at bounding box center [302, 96] width 473 height 23
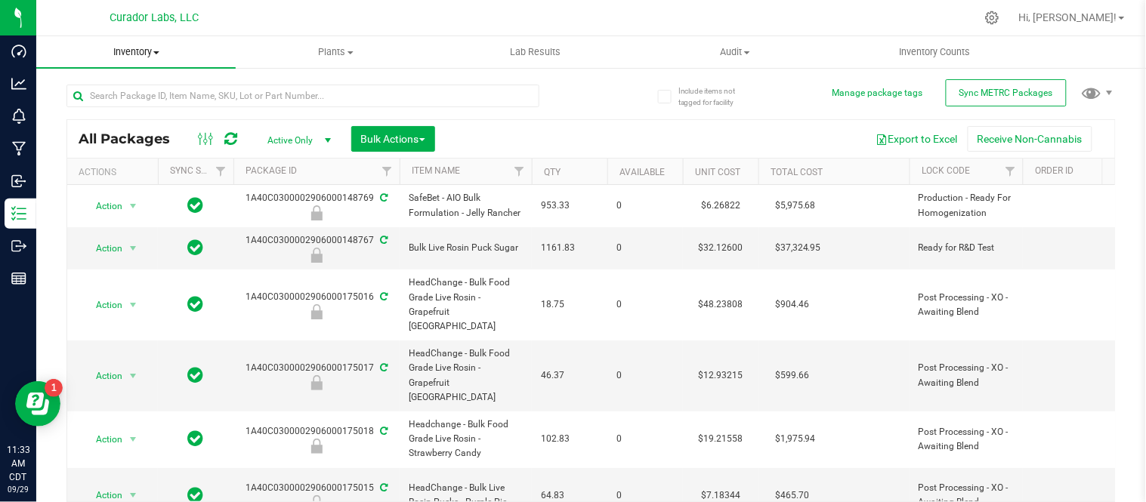
click at [163, 47] on span "Inventory" at bounding box center [135, 52] width 199 height 14
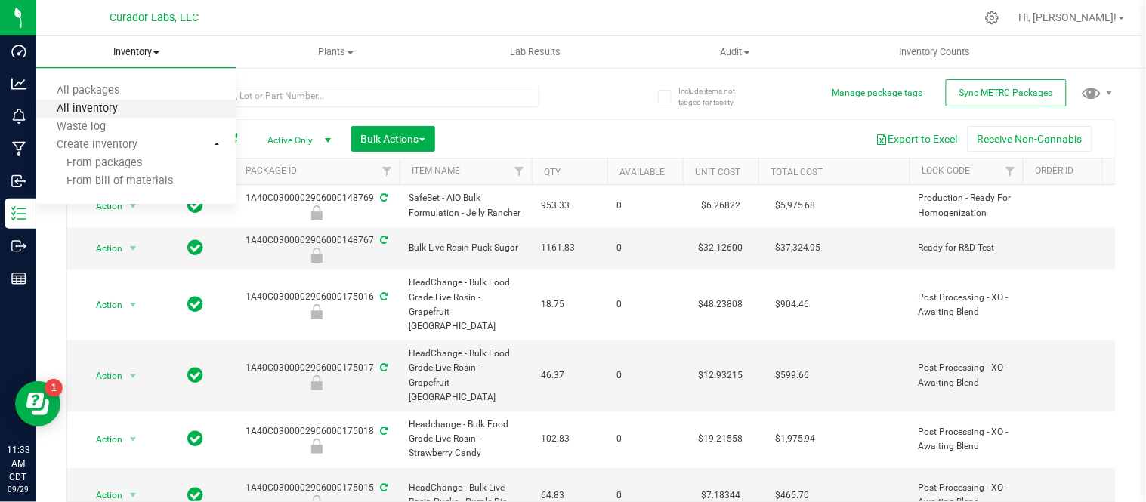
click at [116, 103] on span "All inventory" at bounding box center [87, 109] width 102 height 13
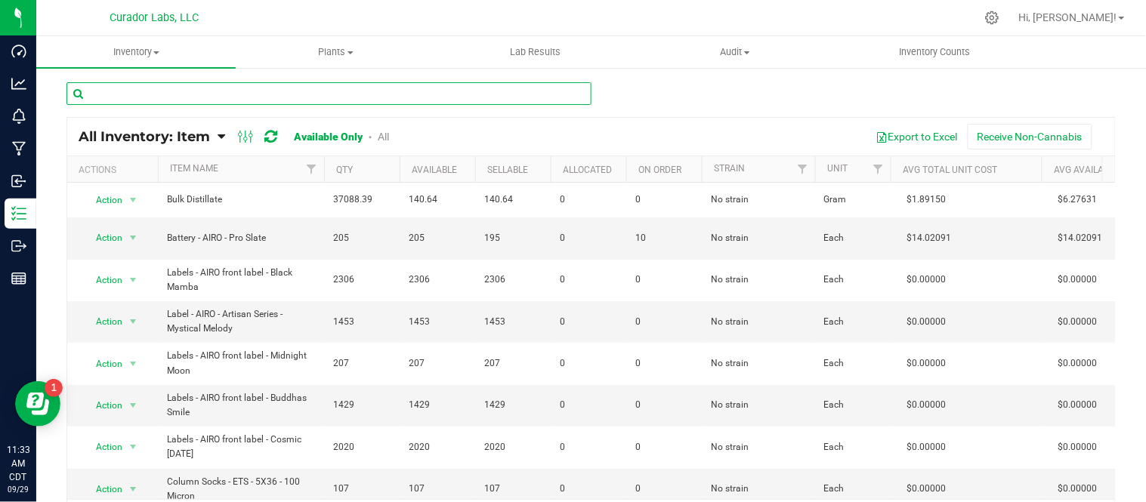
click at [317, 97] on input "text" at bounding box center [328, 93] width 525 height 23
paste input "Tube - Safe Bet - Pop Top Black - 78mm"
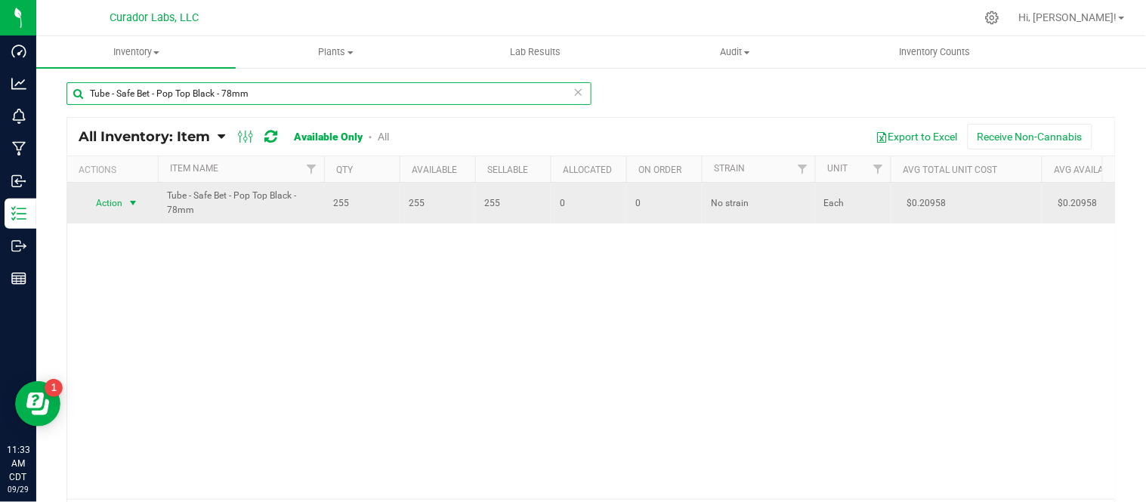
type input "Tube - Safe Bet - Pop Top Black - 78mm"
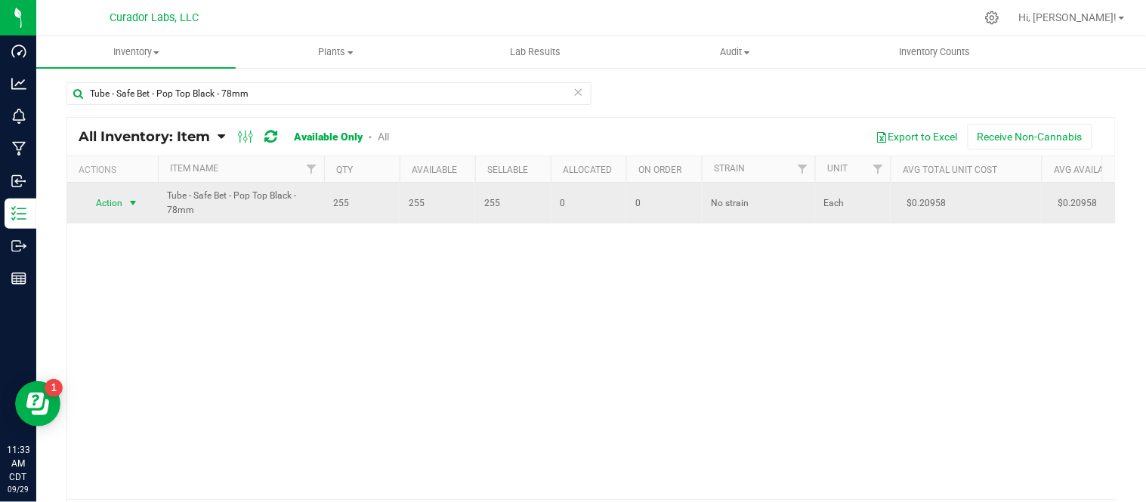
click at [131, 206] on span "select" at bounding box center [133, 203] width 12 height 12
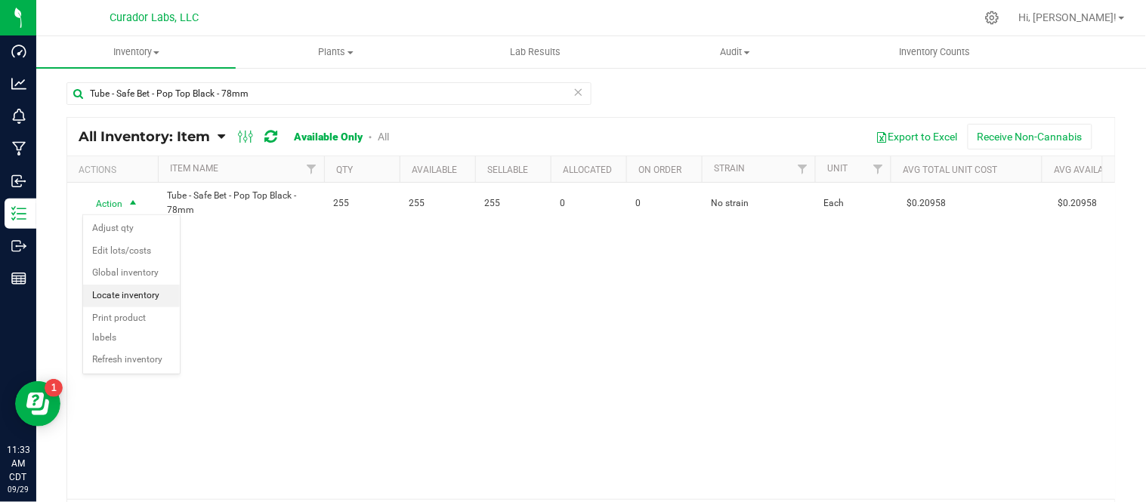
click at [134, 298] on li "Locate inventory" at bounding box center [131, 296] width 97 height 23
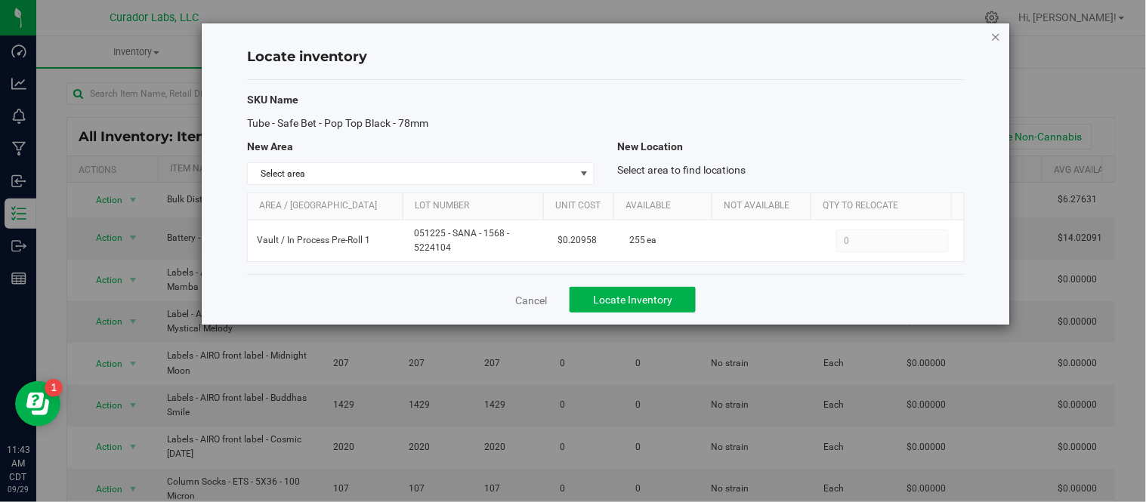
click at [987, 30] on div "Locate inventory SKU Name Tube - Safe Bet - Pop Top Black - 78mm New Area New L…" at bounding box center [606, 173] width 808 height 301
click at [999, 33] on icon "button" at bounding box center [996, 36] width 11 height 18
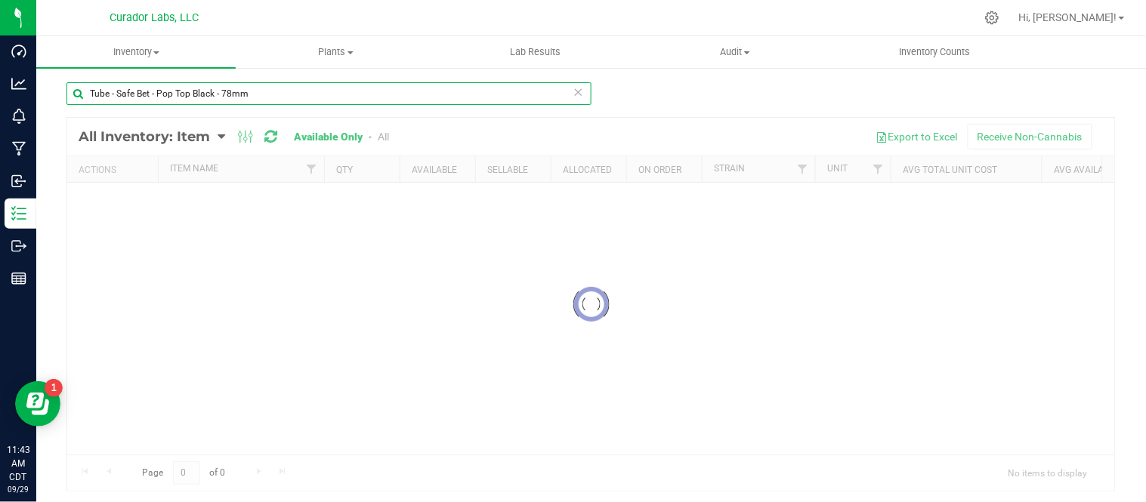
click at [579, 89] on input "Tube - Safe Bet - Pop Top Black - 78mm" at bounding box center [328, 93] width 525 height 23
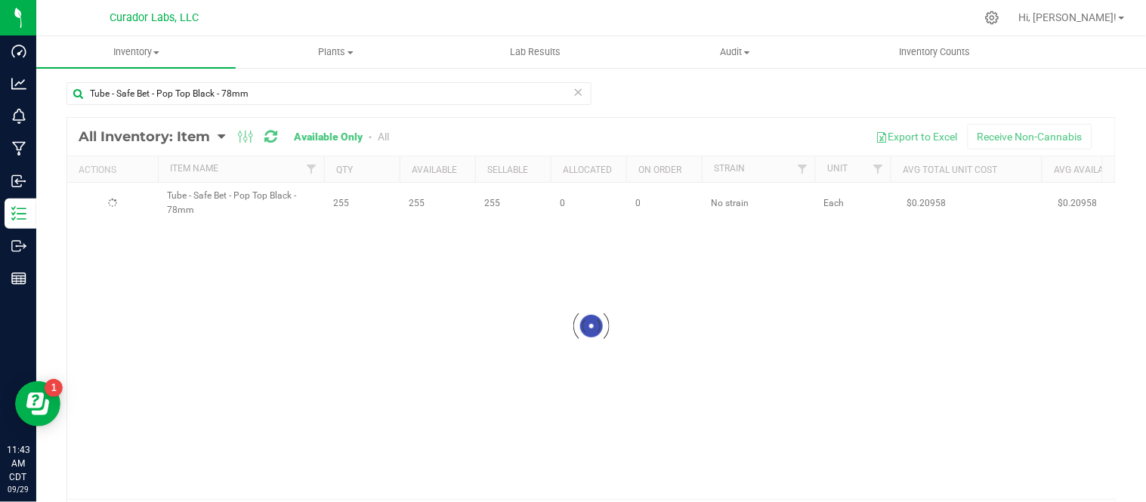
click at [575, 91] on icon at bounding box center [578, 91] width 11 height 18
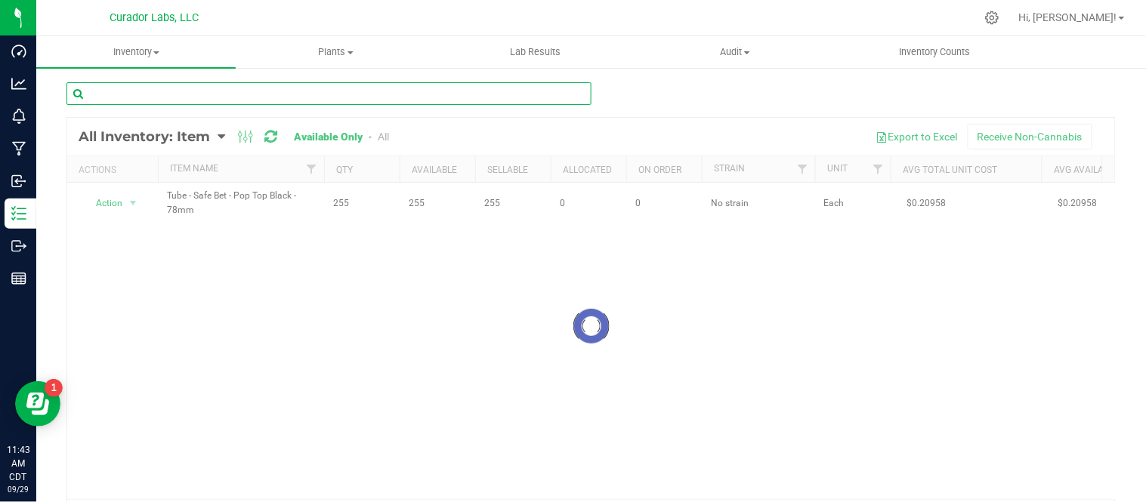
click at [406, 99] on input "text" at bounding box center [328, 93] width 525 height 23
paste input "Tube + Lid - HeadChange - Oceanbound Plastic - White - 78mm"
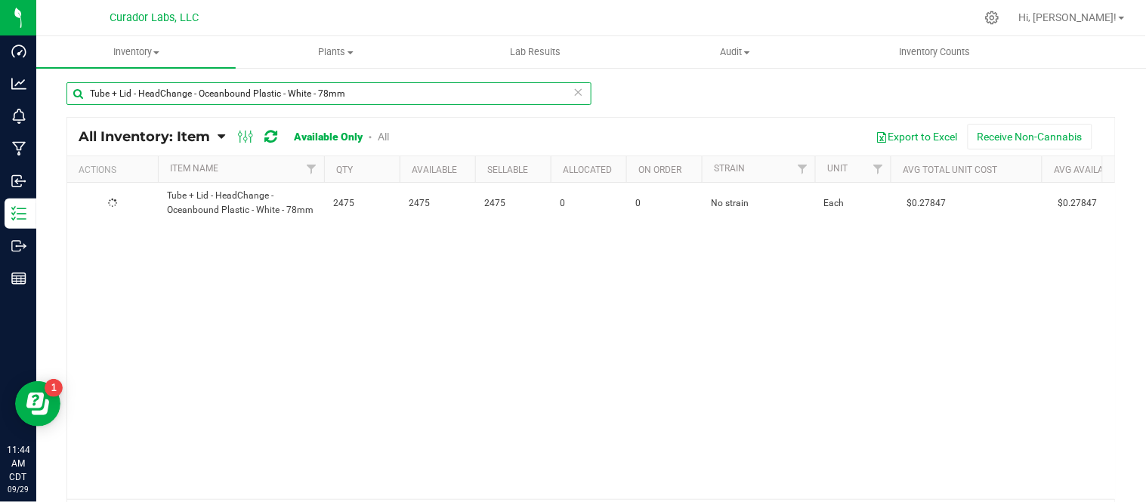
type input "Tube + Lid - HeadChange - Oceanbound Plastic - White - 78mm"
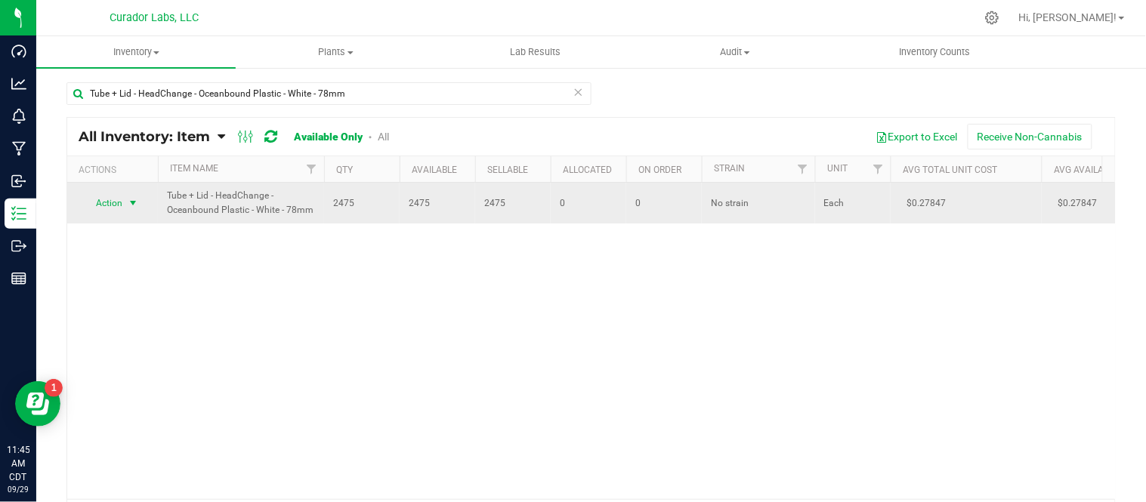
click at [138, 199] on span "select" at bounding box center [133, 203] width 12 height 12
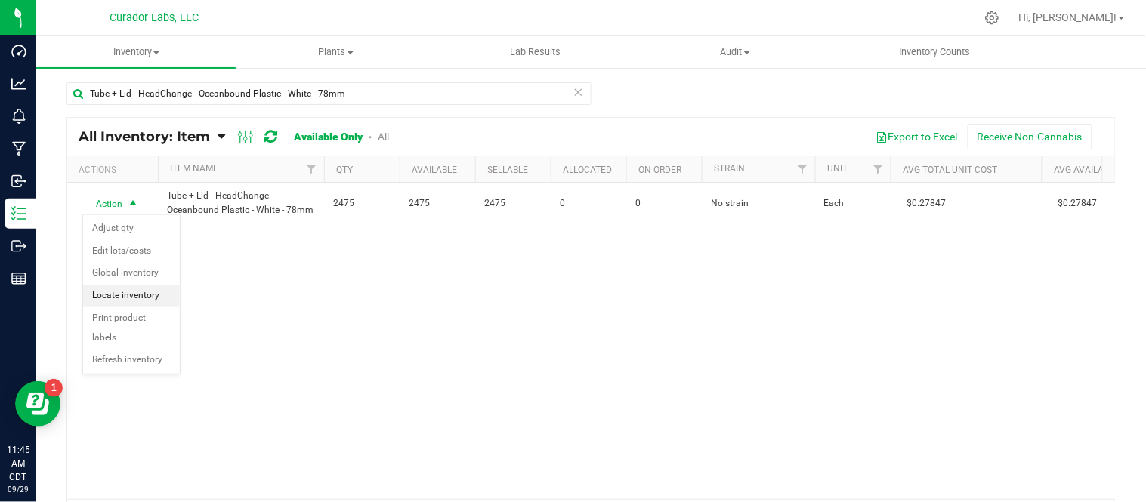
click at [144, 300] on li "Locate inventory" at bounding box center [131, 296] width 97 height 23
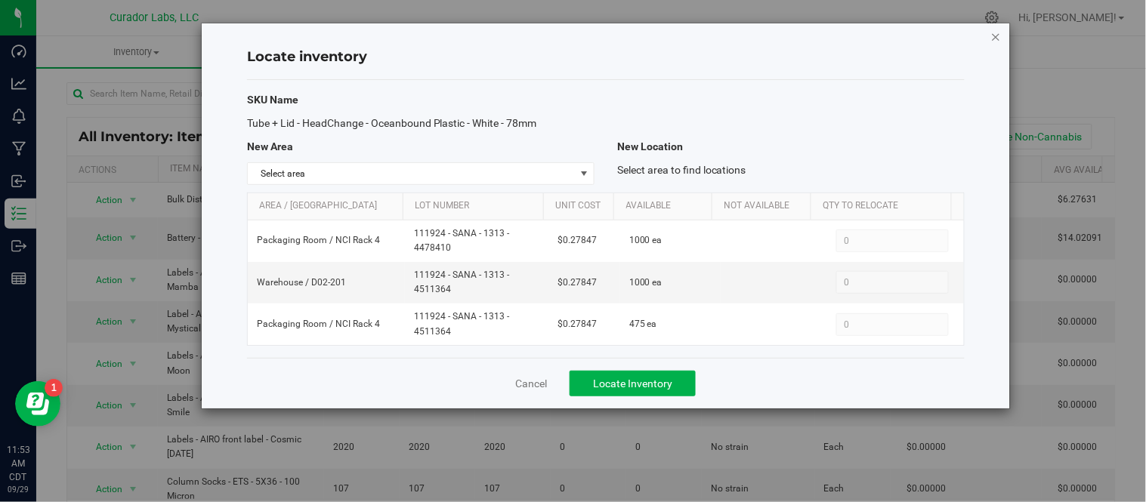
click at [994, 32] on icon "button" at bounding box center [996, 36] width 11 height 18
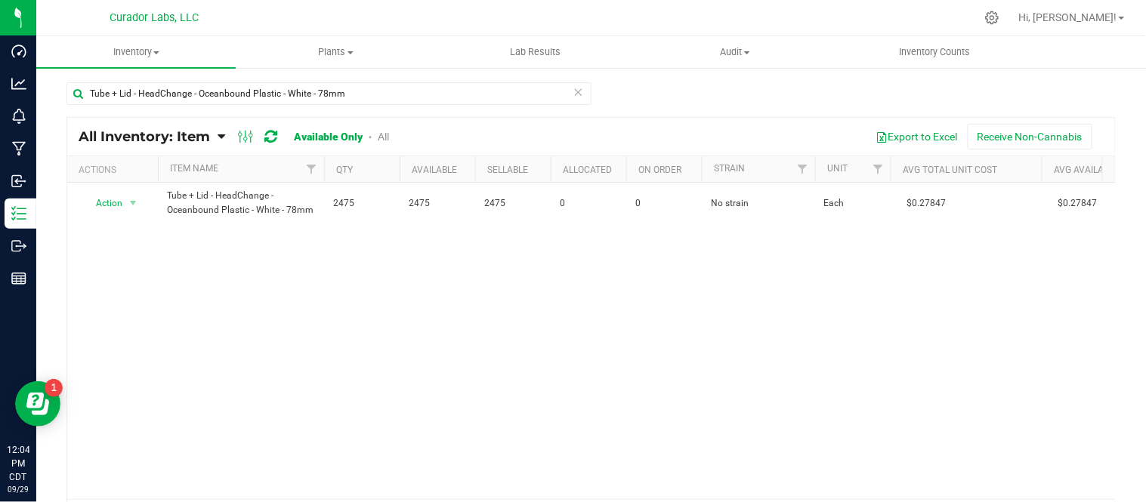
click at [575, 94] on icon at bounding box center [578, 91] width 11 height 18
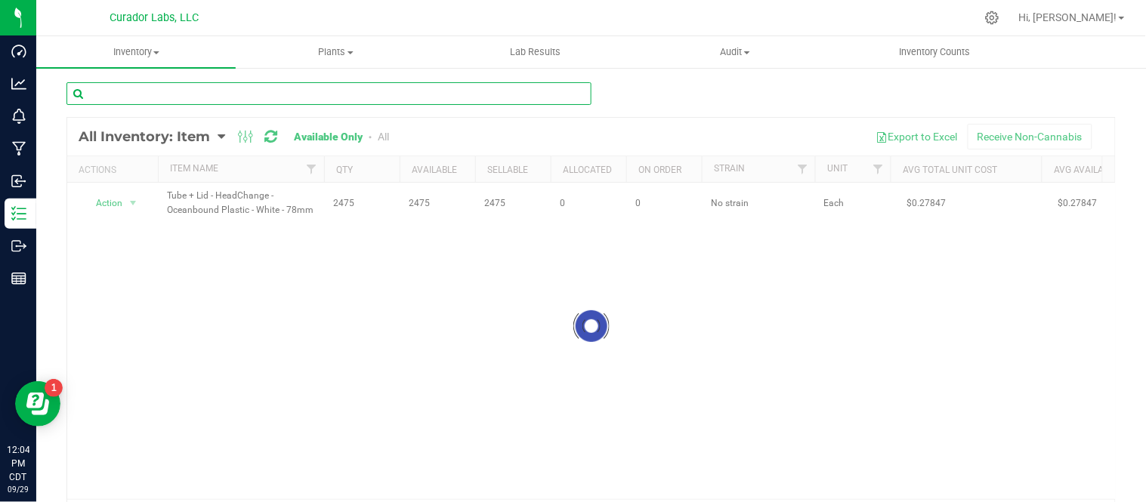
click at [405, 89] on input "text" at bounding box center [328, 93] width 525 height 23
paste input "Labeled Tube - Safe Bet - Blunt 1g QR THC M Diamond on Brown - 110mm"
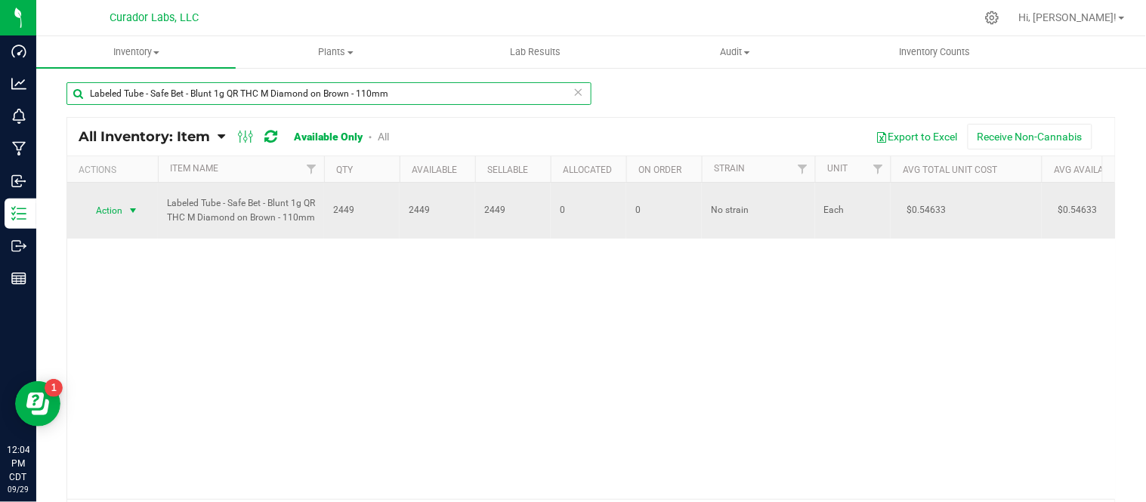
type input "Labeled Tube - Safe Bet - Blunt 1g QR THC M Diamond on Brown - 110mm"
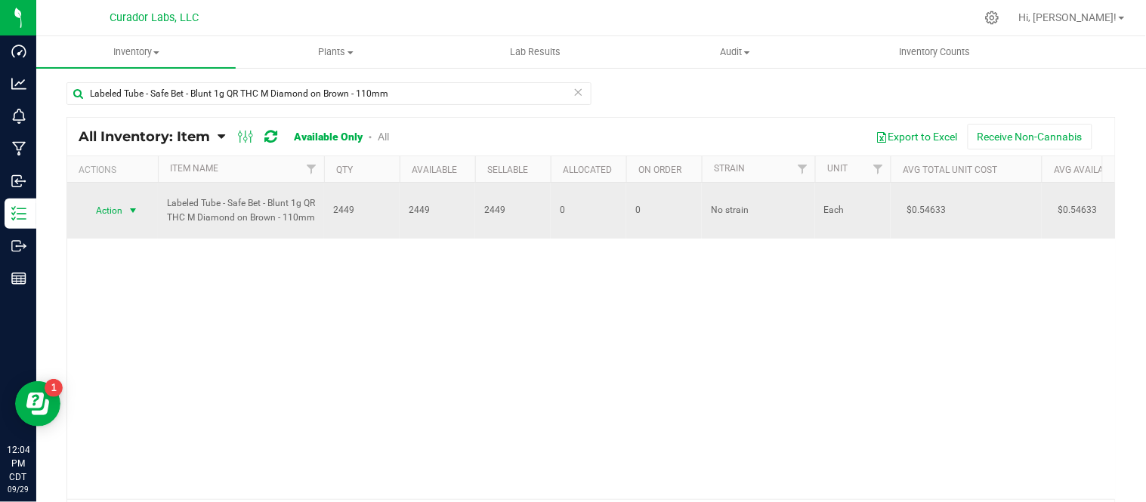
click at [136, 213] on span "select" at bounding box center [133, 211] width 12 height 12
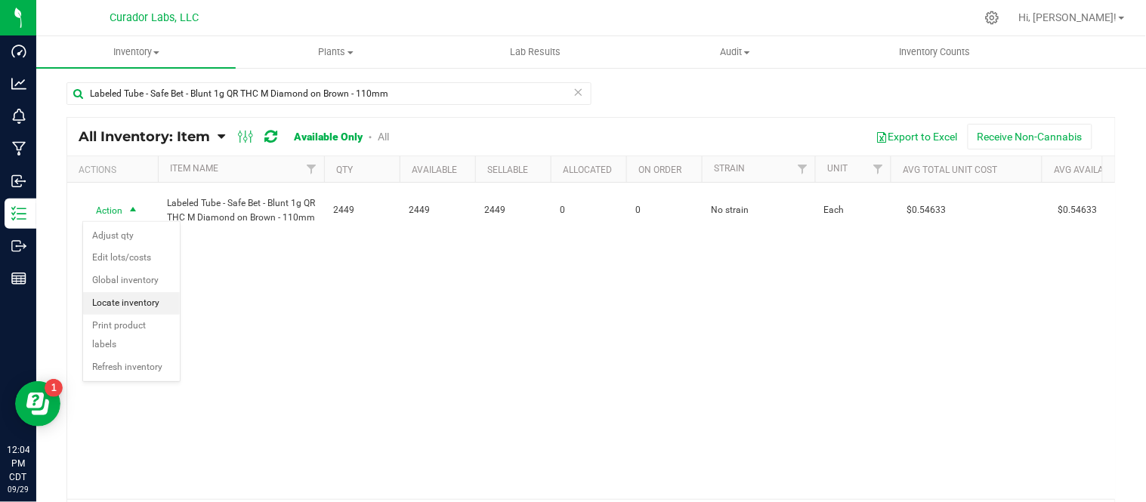
click at [147, 298] on li "Locate inventory" at bounding box center [131, 303] width 97 height 23
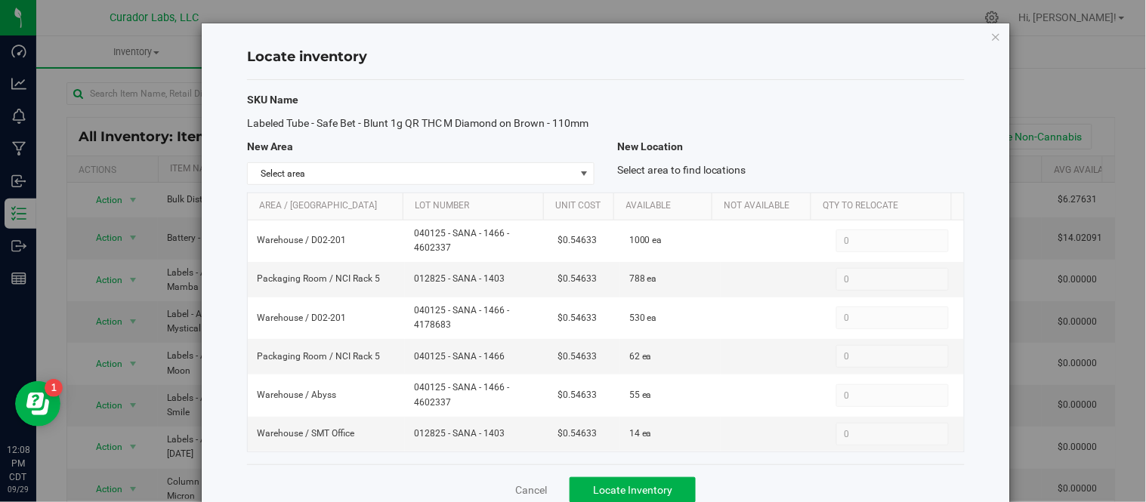
drag, startPoint x: 245, startPoint y: 119, endPoint x: 337, endPoint y: 147, distance: 96.1
click at [337, 131] on div "Labeled Tube - Safe Bet - Blunt 1g QR THC M Diamond on Brown - 110mm" at bounding box center [421, 124] width 370 height 16
copy span "Labeled Tube - Safe Bet - Blunt 1g QR THC M Diamond on Brown - 110mm"
